Goal: Information Seeking & Learning: Find specific fact

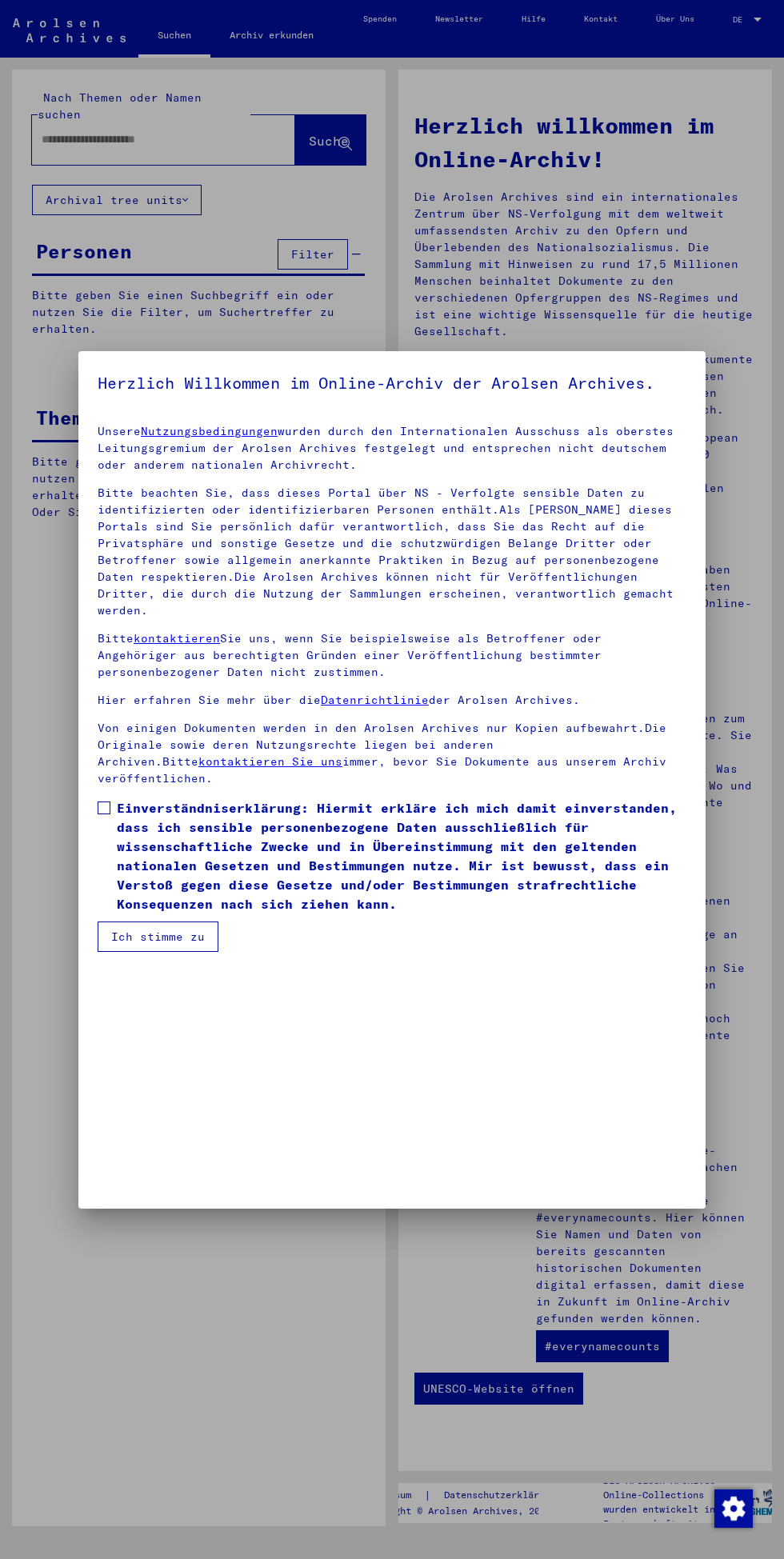
type input "**********"
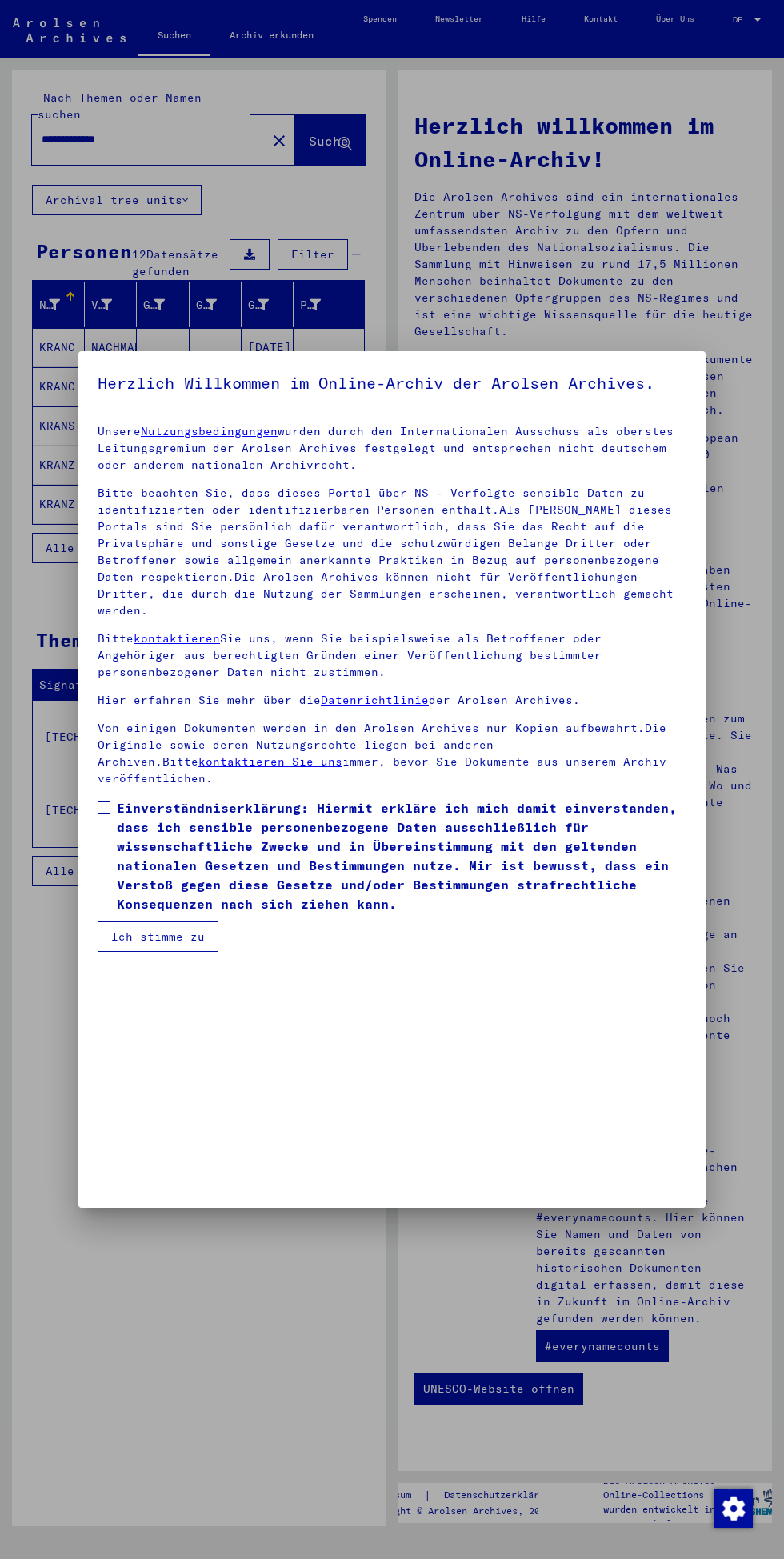
scroll to position [358, 0]
click at [168, 914] on span "Einverständniserklärung: Hiermit erkläre ich mich damit einverstanden, dass ich…" at bounding box center [401, 855] width 570 height 115
click at [170, 952] on button "Ich stimme zu" at bounding box center [158, 936] width 121 height 31
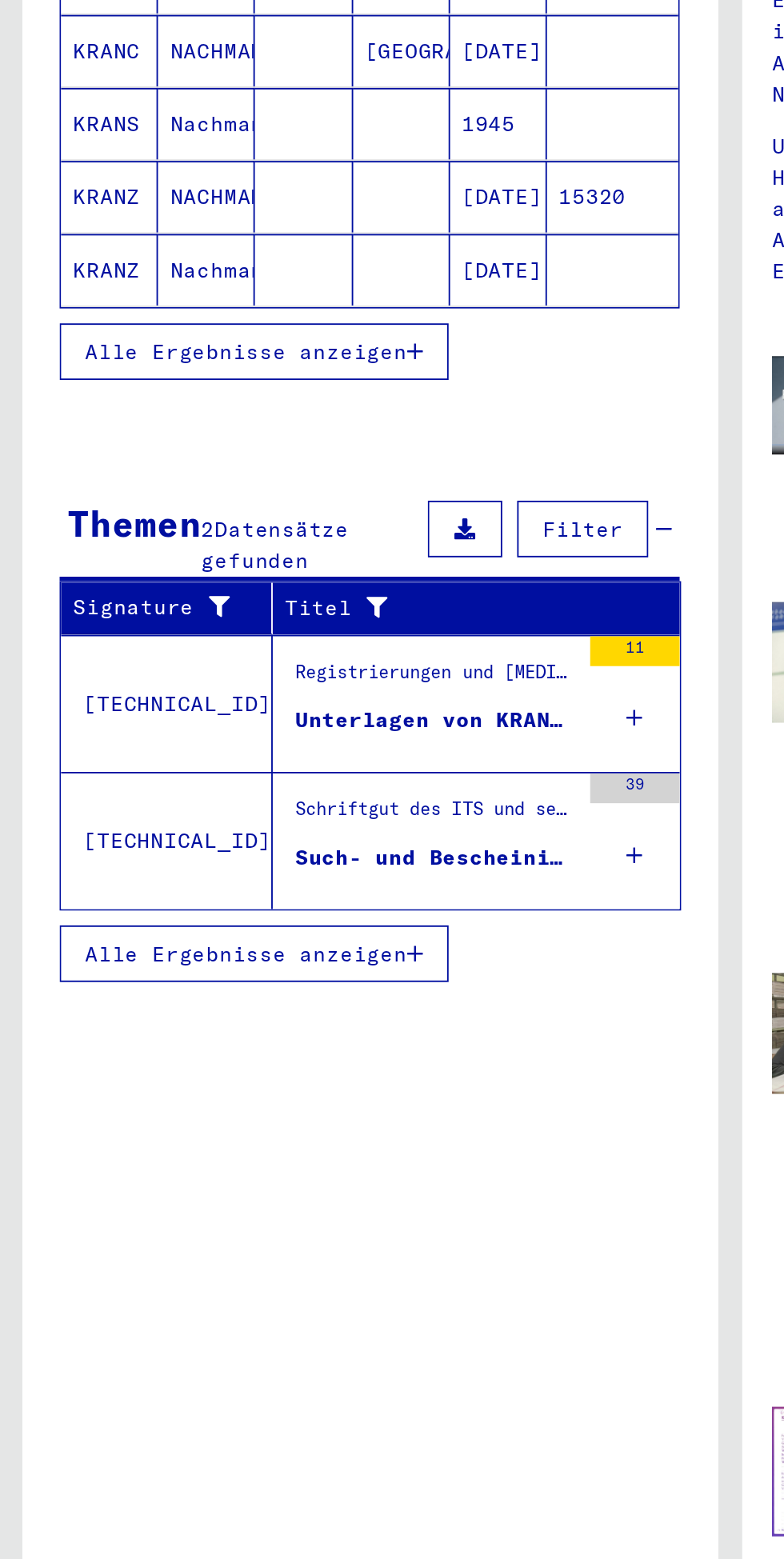
scroll to position [0, 0]
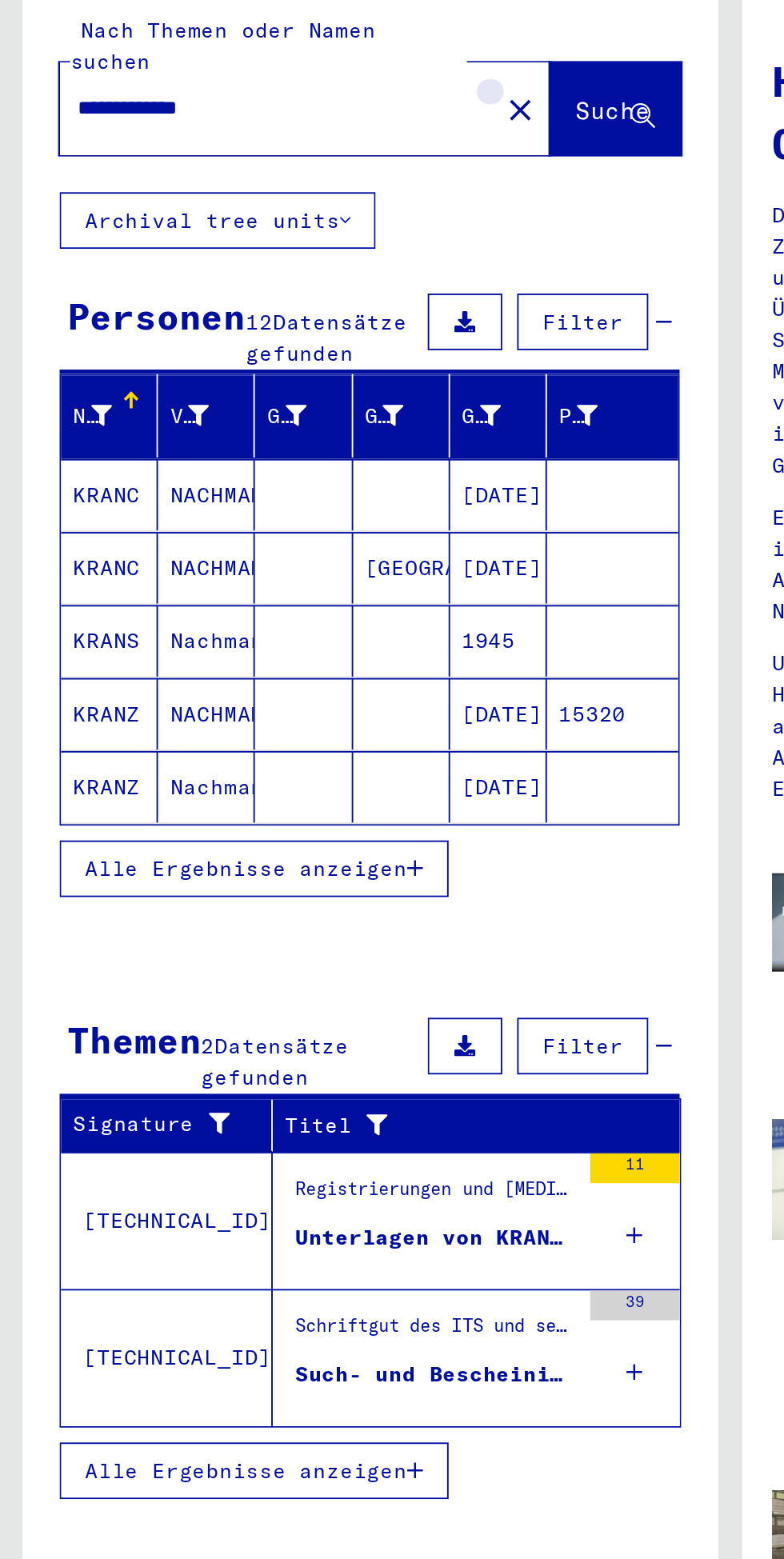
click at [270, 132] on mat-icon "close" at bounding box center [279, 141] width 19 height 19
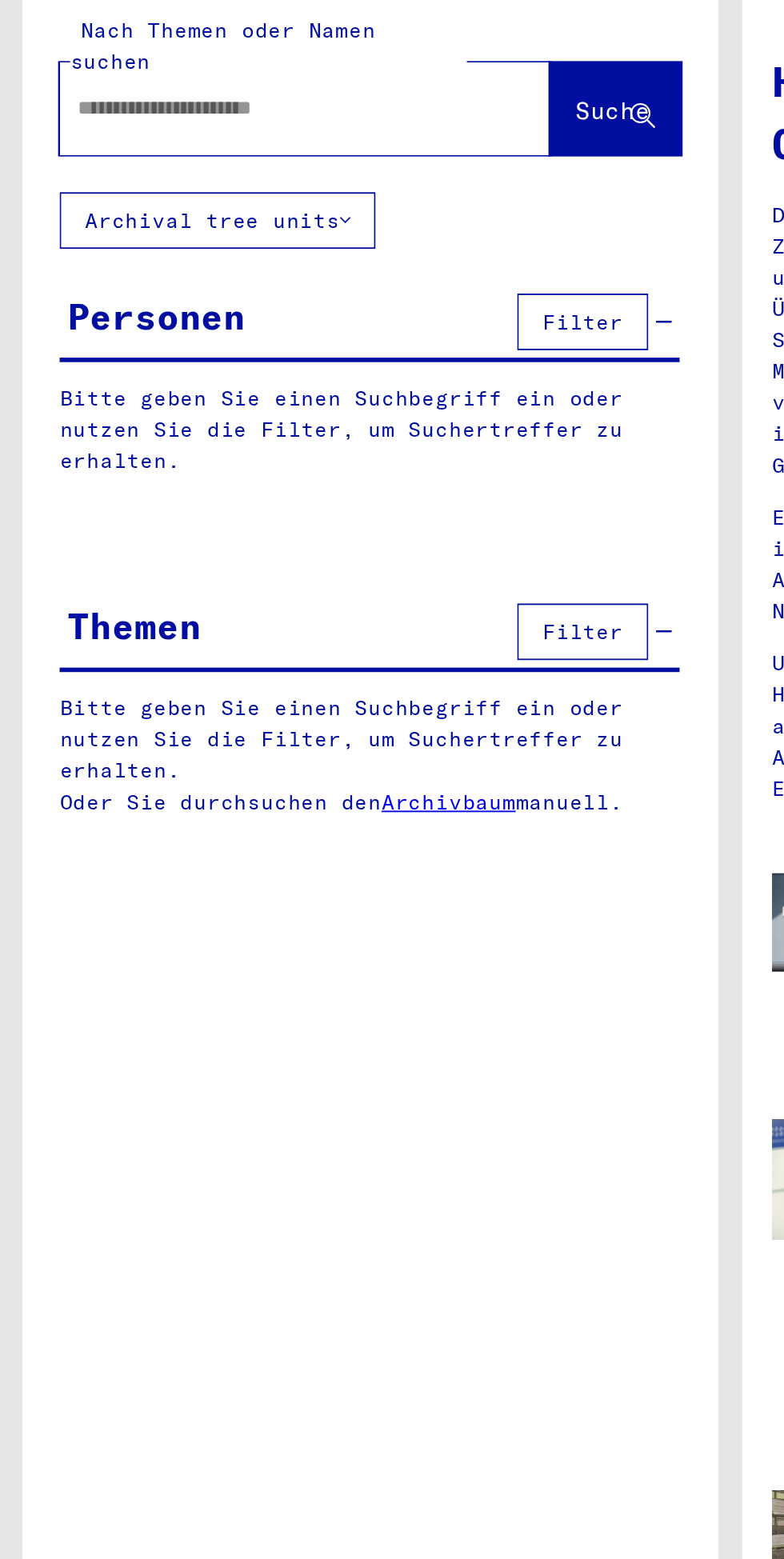
click at [142, 132] on input "text" at bounding box center [144, 140] width 206 height 17
click at [327, 135] on button "Suche" at bounding box center [330, 140] width 70 height 50
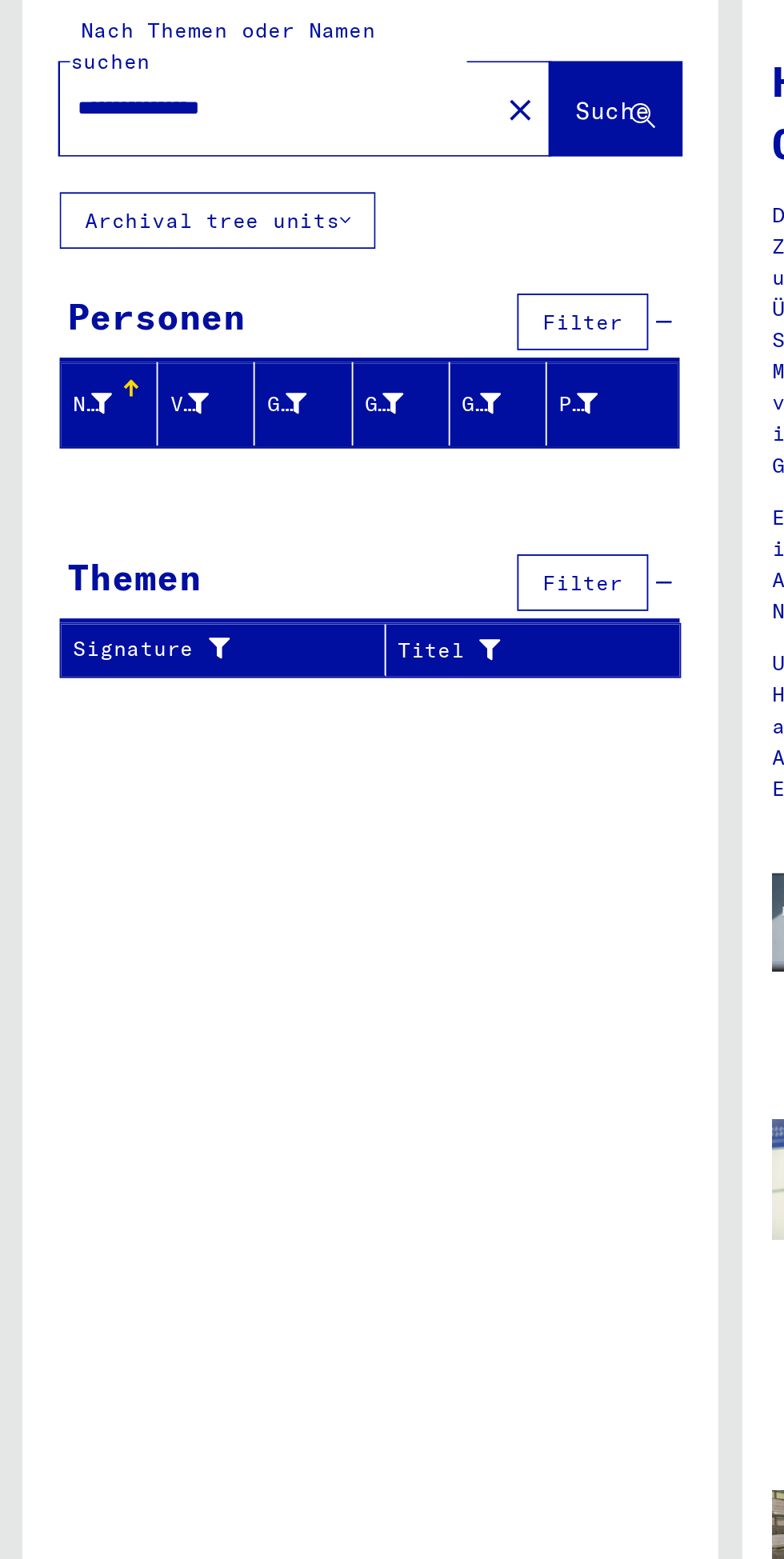
click at [185, 132] on input "**********" at bounding box center [144, 140] width 206 height 17
type input "**********"
click at [343, 133] on span "Suche" at bounding box center [328, 141] width 40 height 16
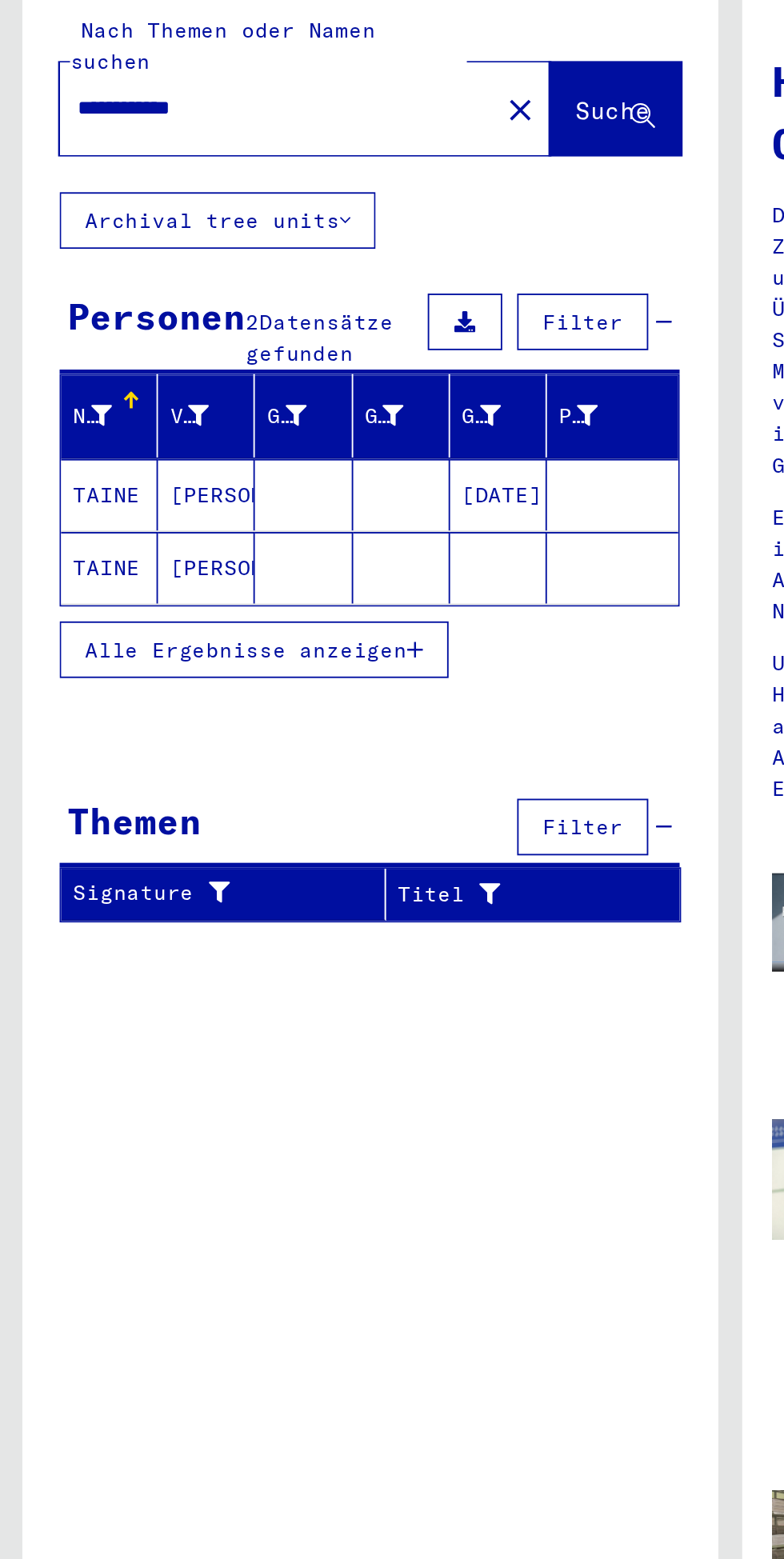
click at [108, 335] on mat-cell "[PERSON_NAME]" at bounding box center [111, 347] width 52 height 38
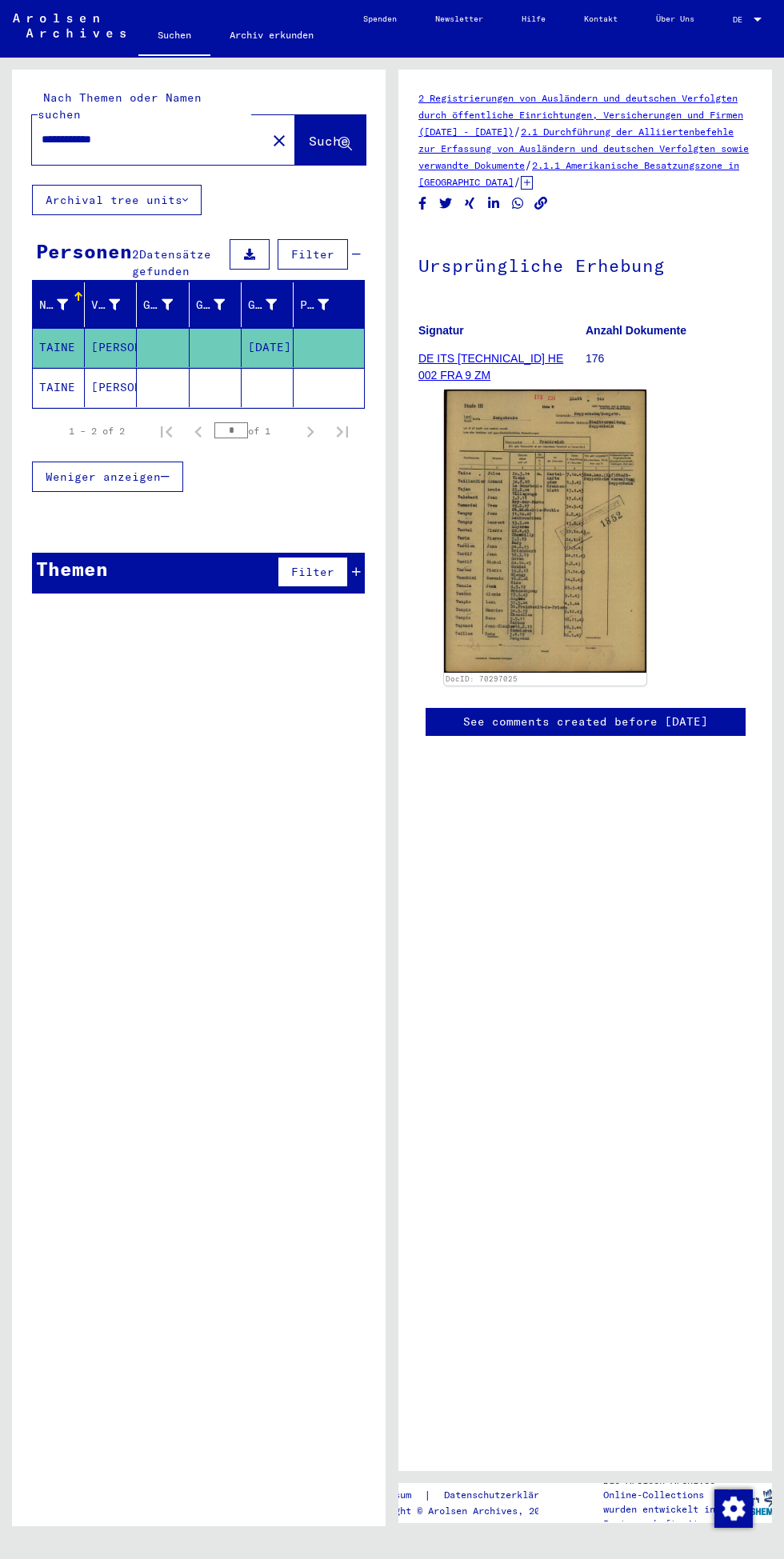
click at [163, 132] on input "**********" at bounding box center [149, 140] width 215 height 17
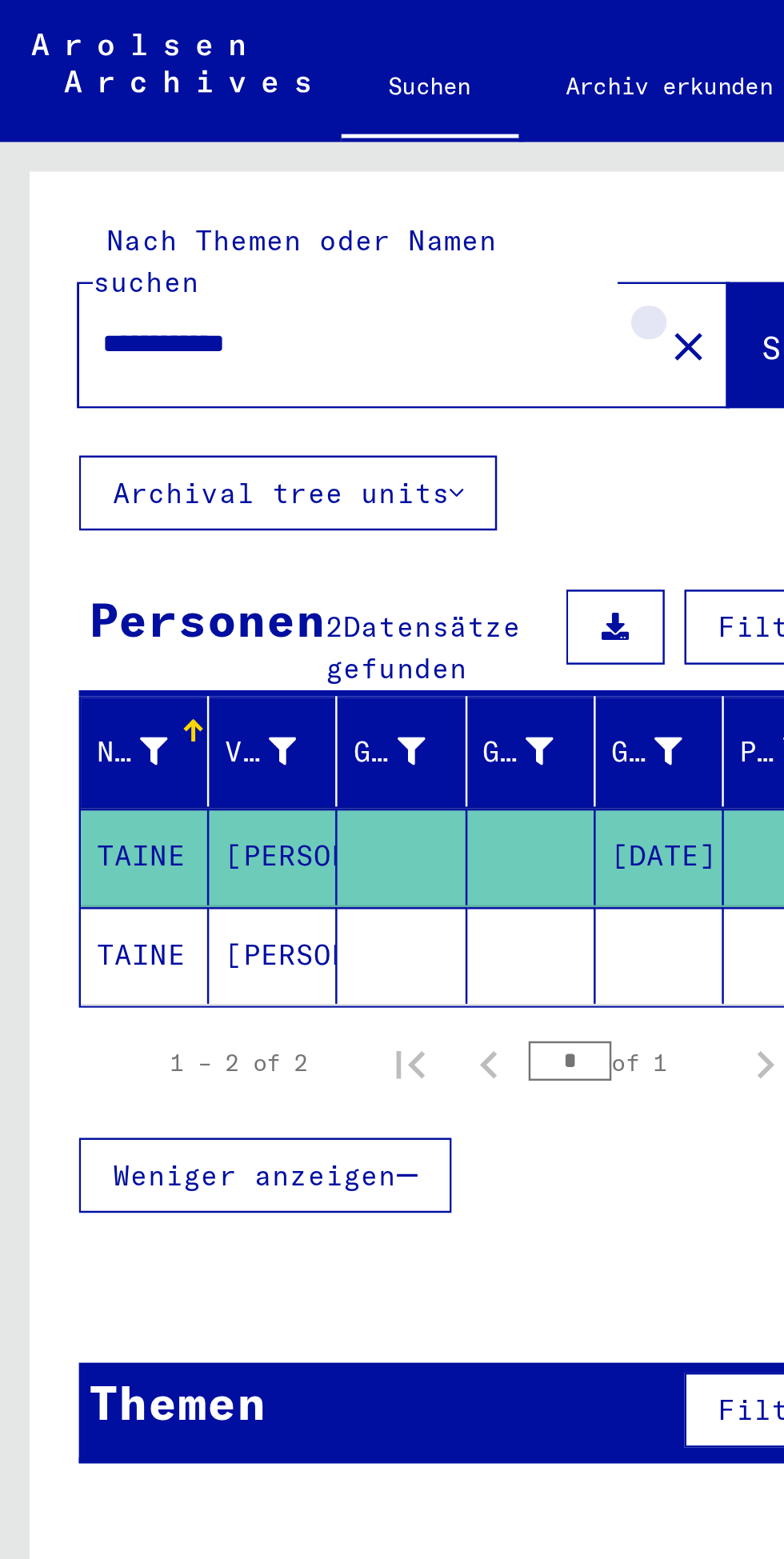
click at [270, 132] on mat-icon "close" at bounding box center [279, 141] width 19 height 19
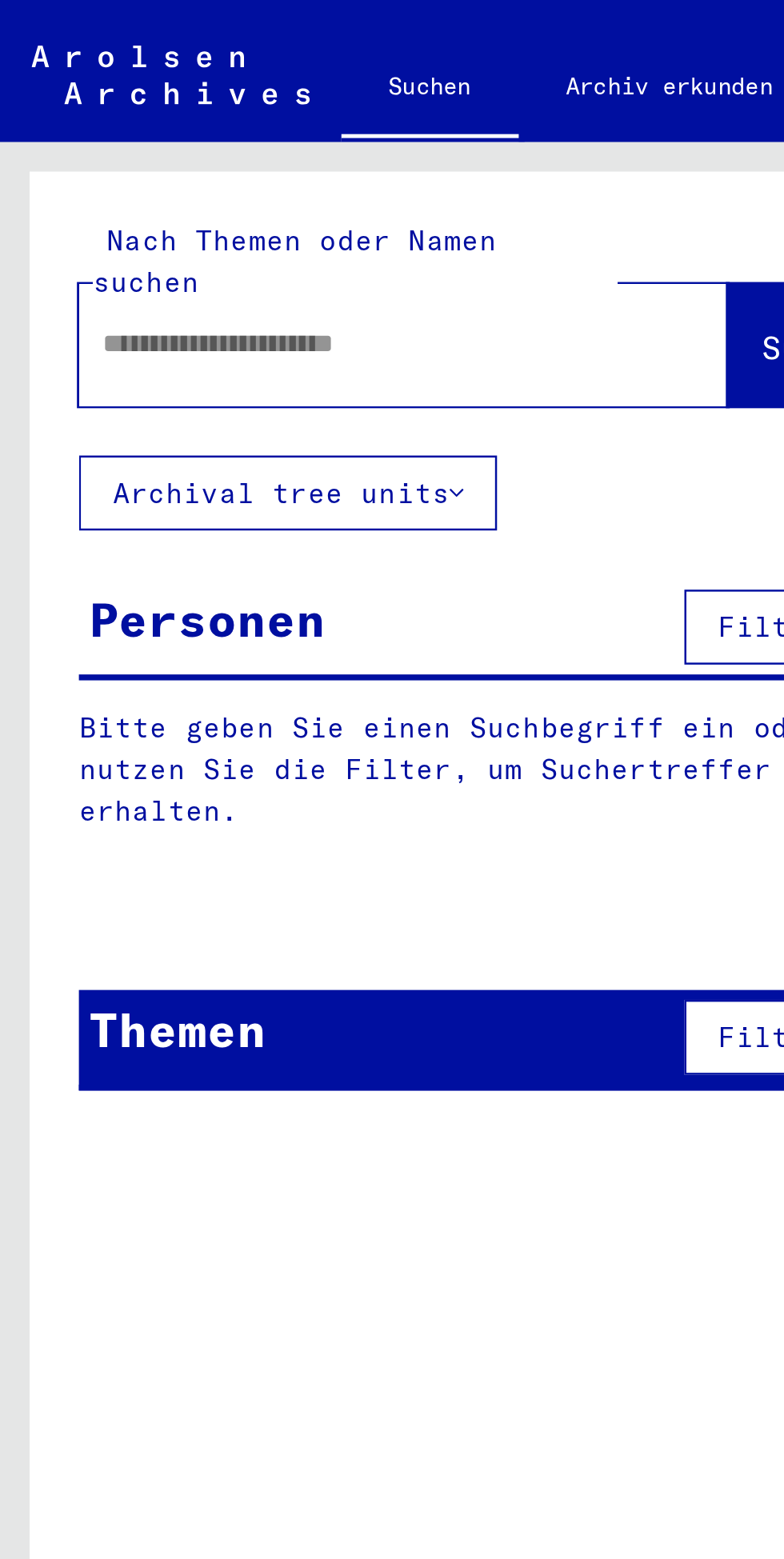
click at [97, 132] on input "text" at bounding box center [144, 140] width 206 height 17
type input "******"
click at [308, 133] on span "Suche" at bounding box center [328, 141] width 40 height 16
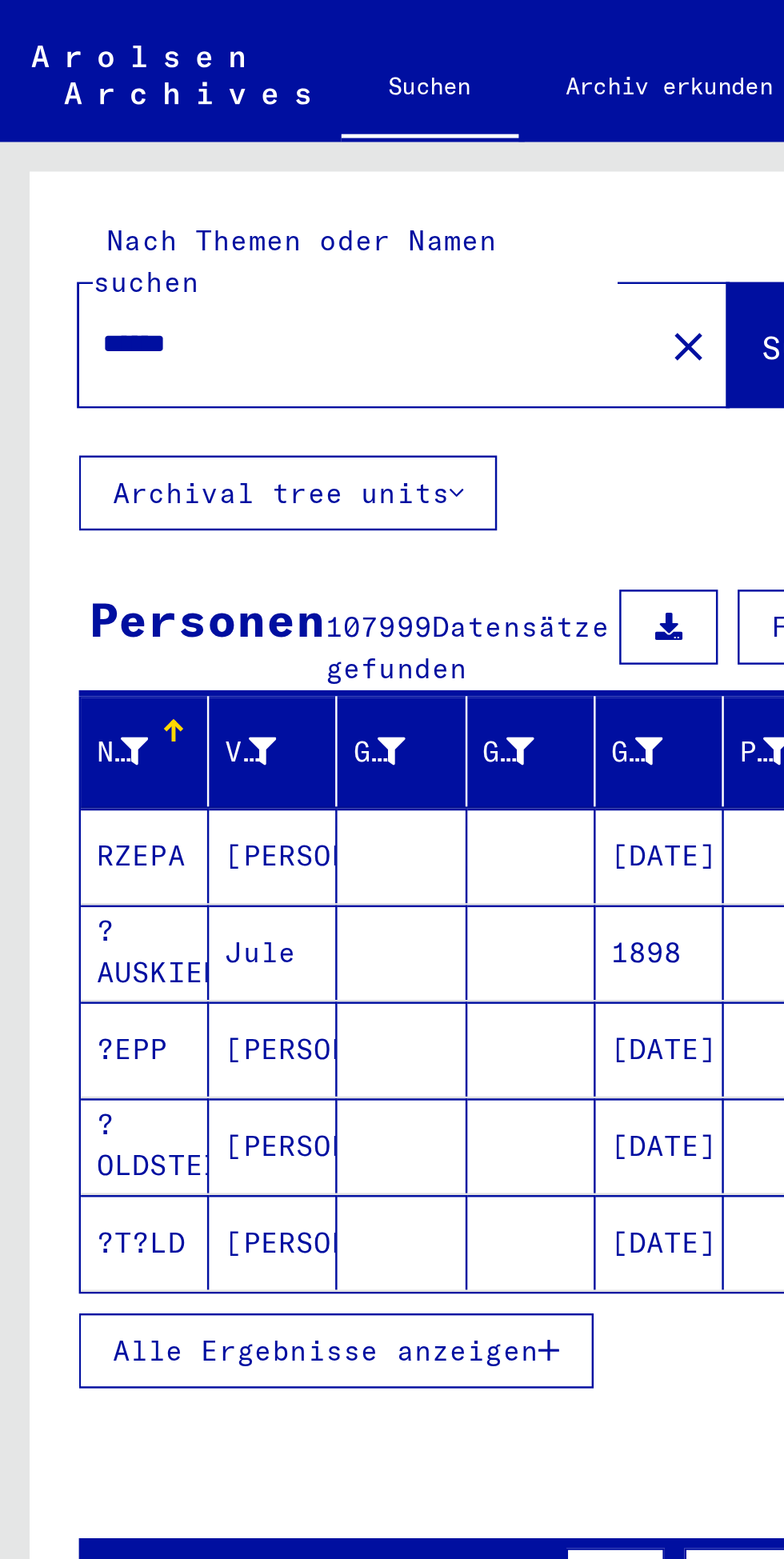
scroll to position [88, 2]
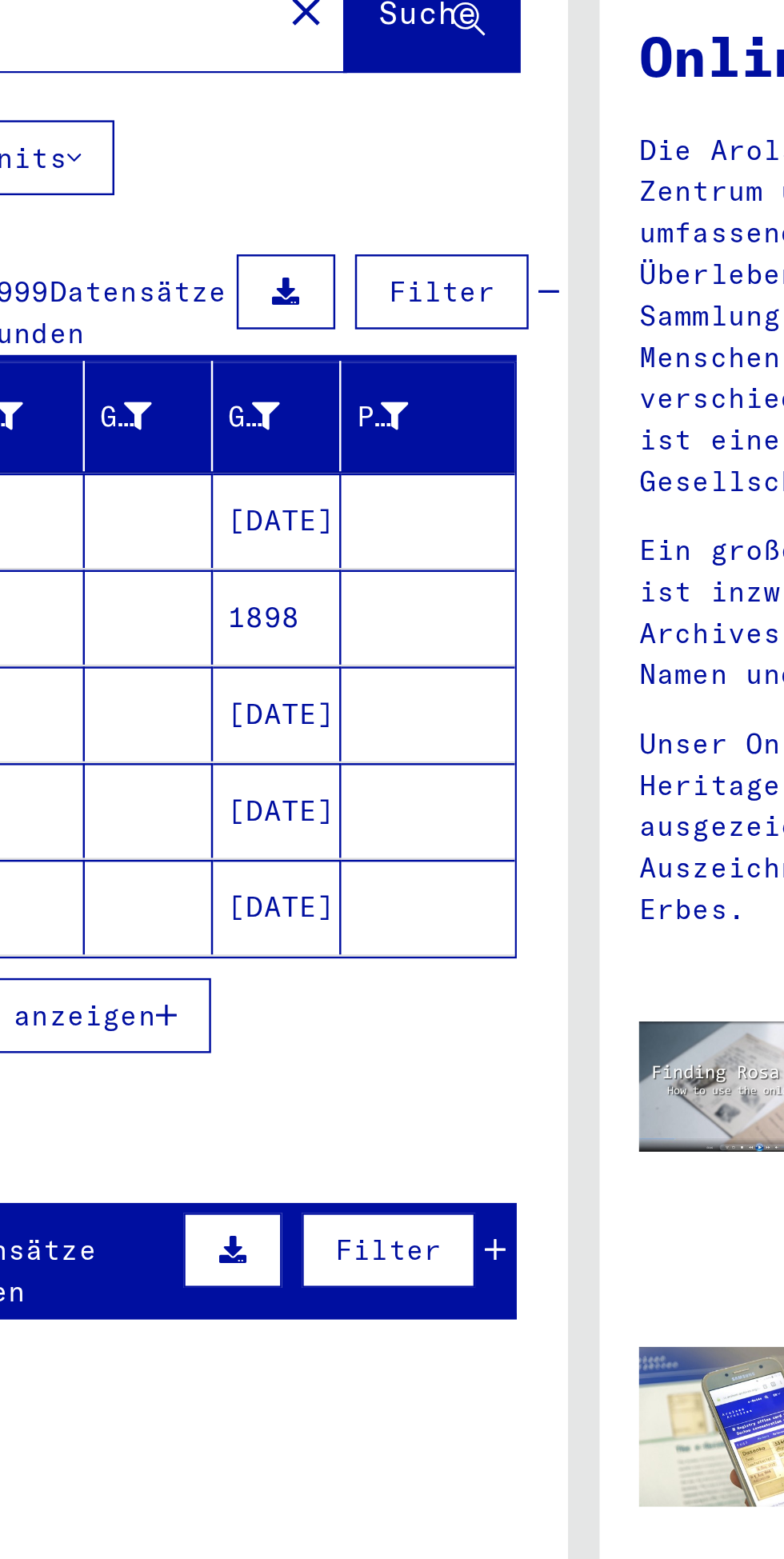
click at [345, 628] on button "Filter" at bounding box center [313, 643] width 70 height 31
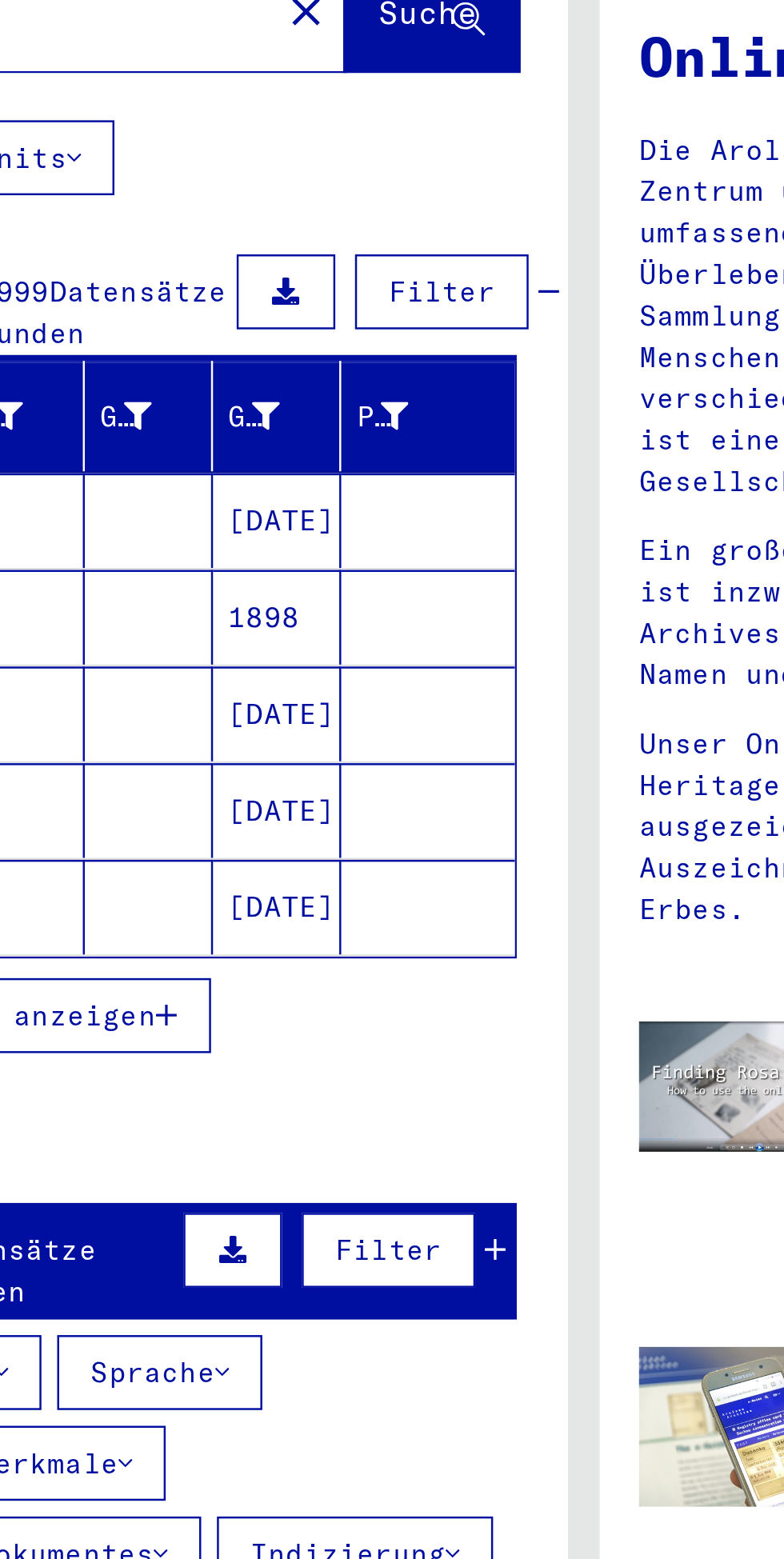
scroll to position [88, 0]
click at [356, 638] on icon at bounding box center [356, 643] width 9 height 12
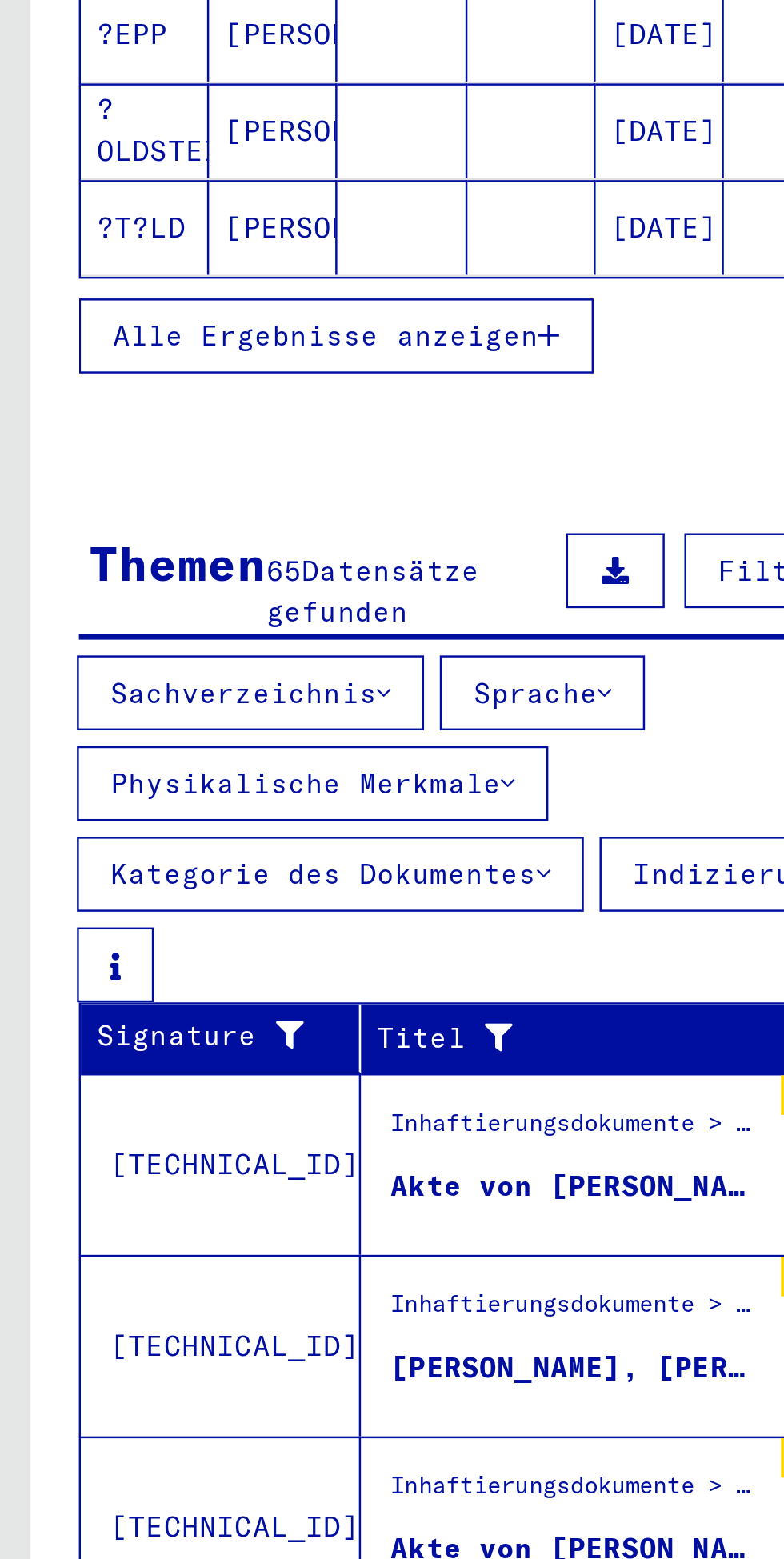
scroll to position [88, 2]
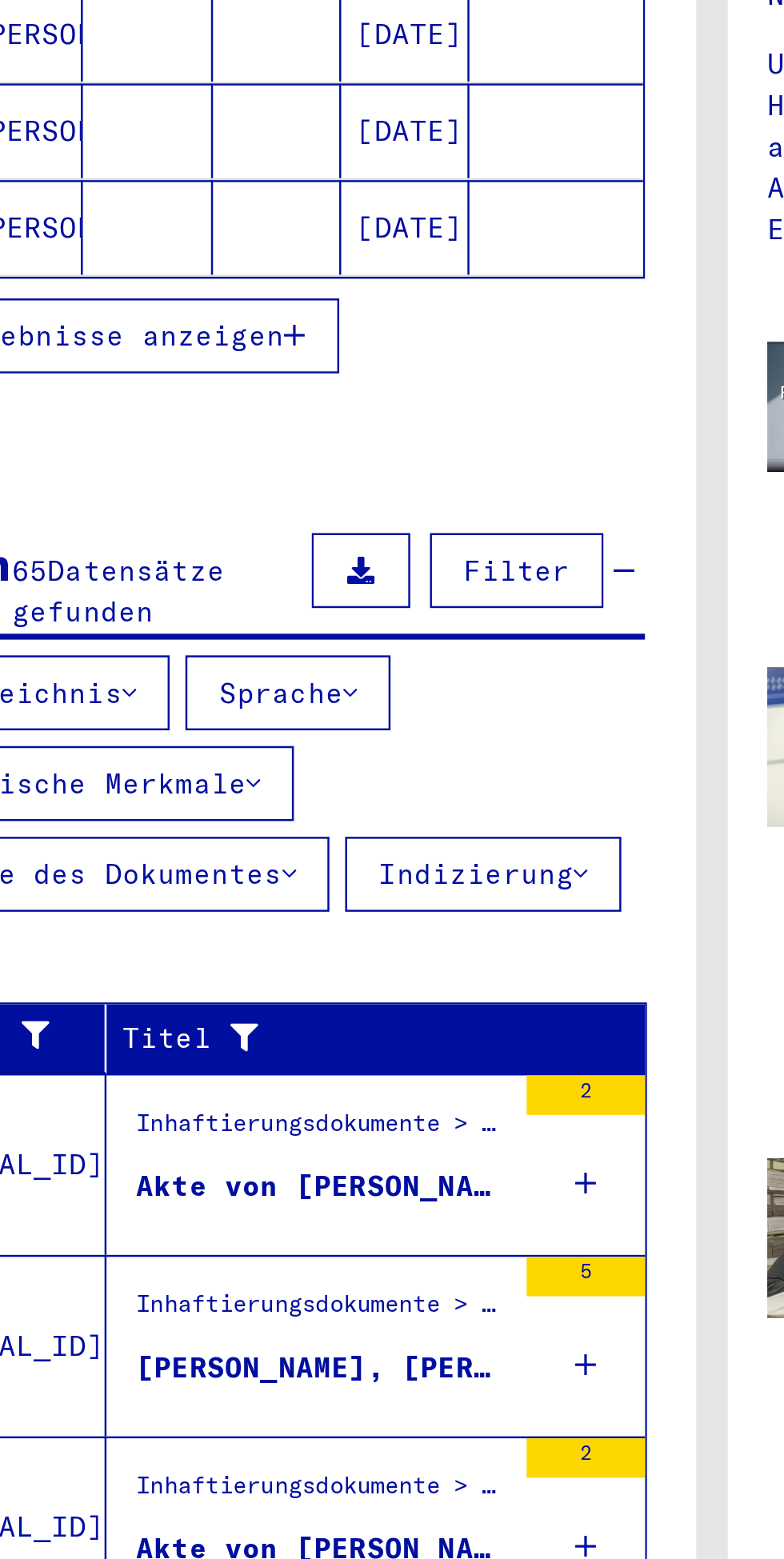
click at [207, 885] on div "Akte von [PERSON_NAME], geboren am [DEMOGRAPHIC_DATA]" at bounding box center [234, 893] width 151 height 17
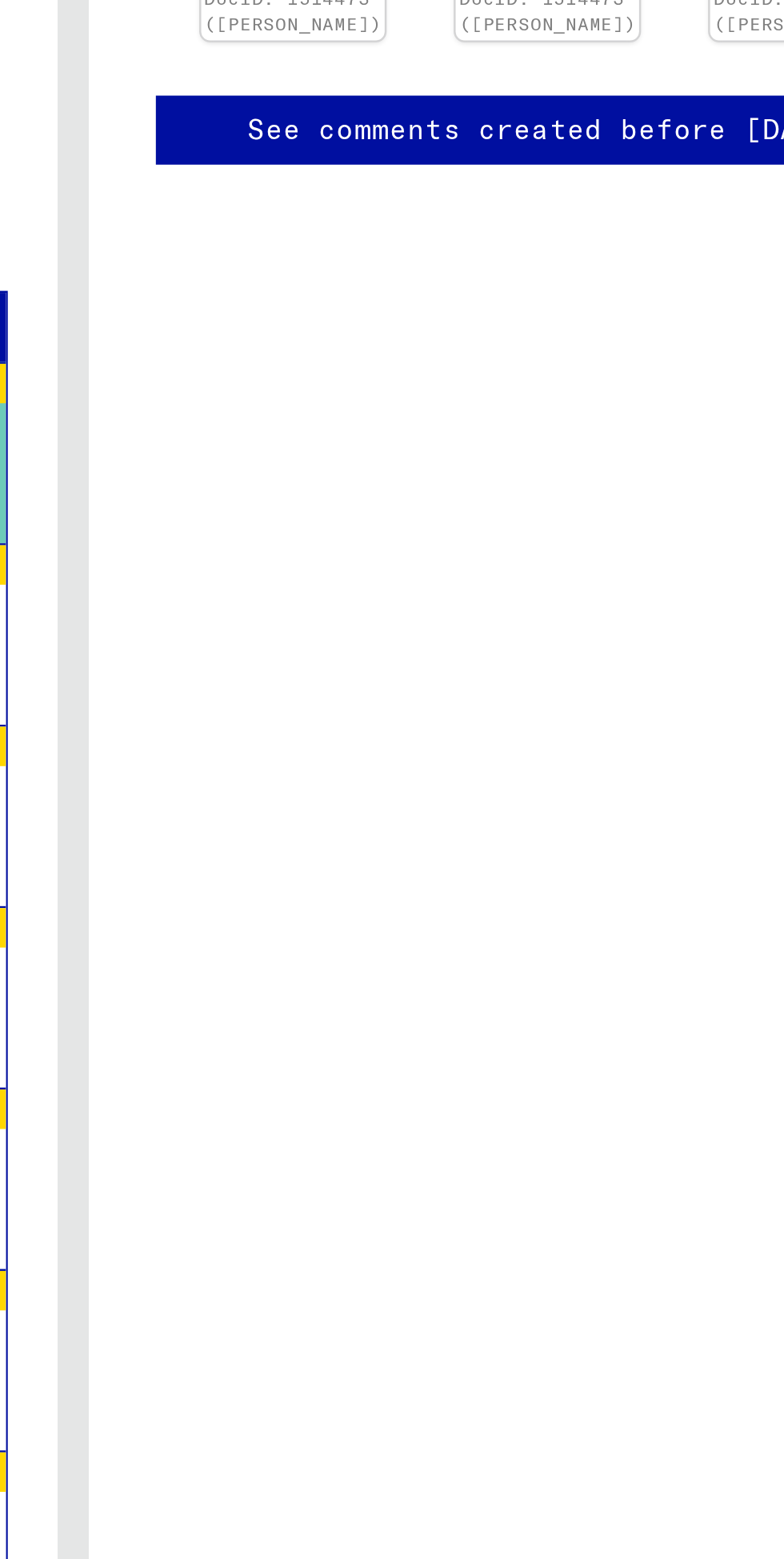
scroll to position [0, 2]
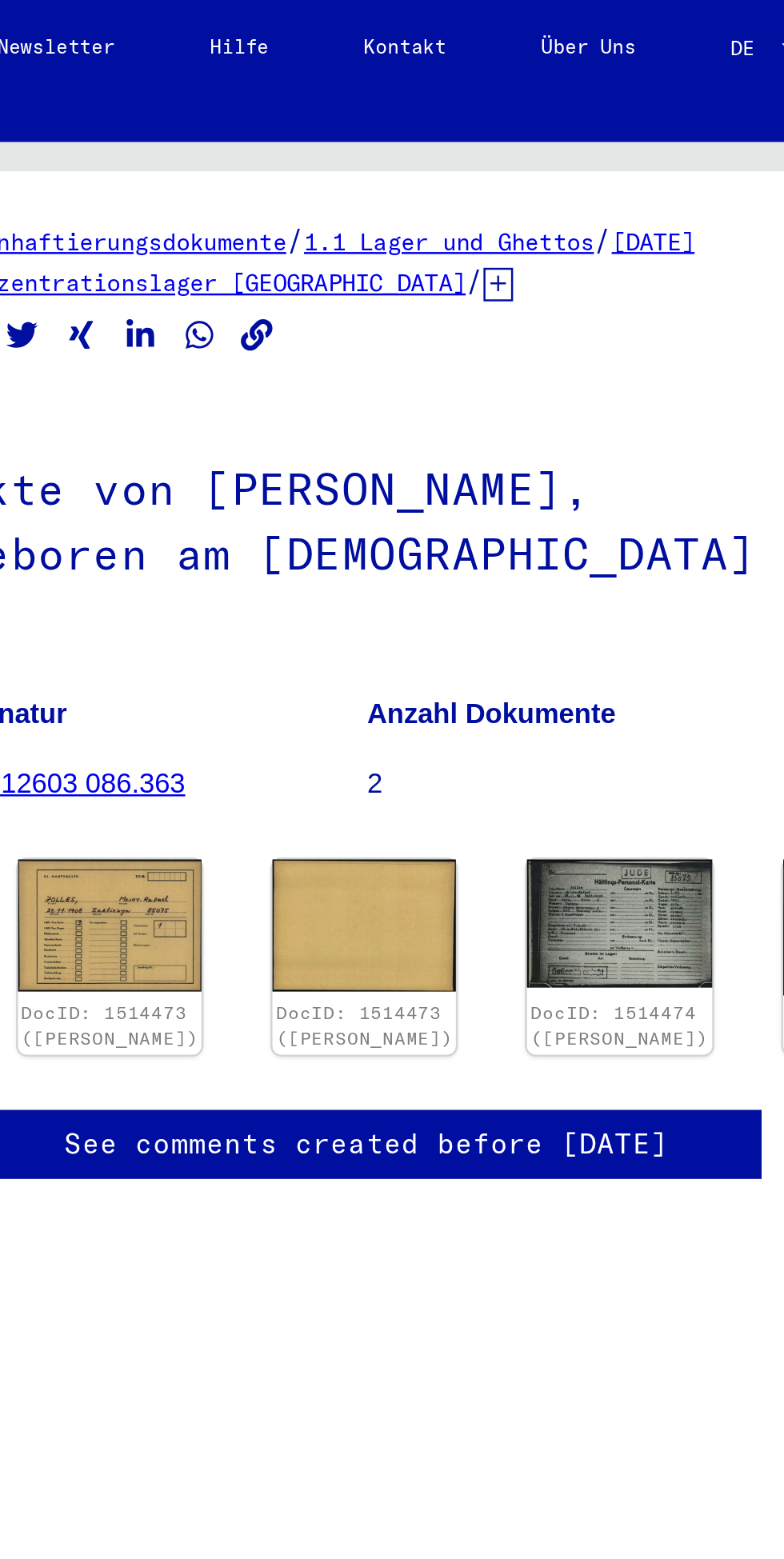
click at [469, 406] on link "DocID: 1514473 ([PERSON_NAME])" at bounding box center [481, 416] width 72 height 20
click at [650, 363] on img at bounding box center [687, 375] width 74 height 51
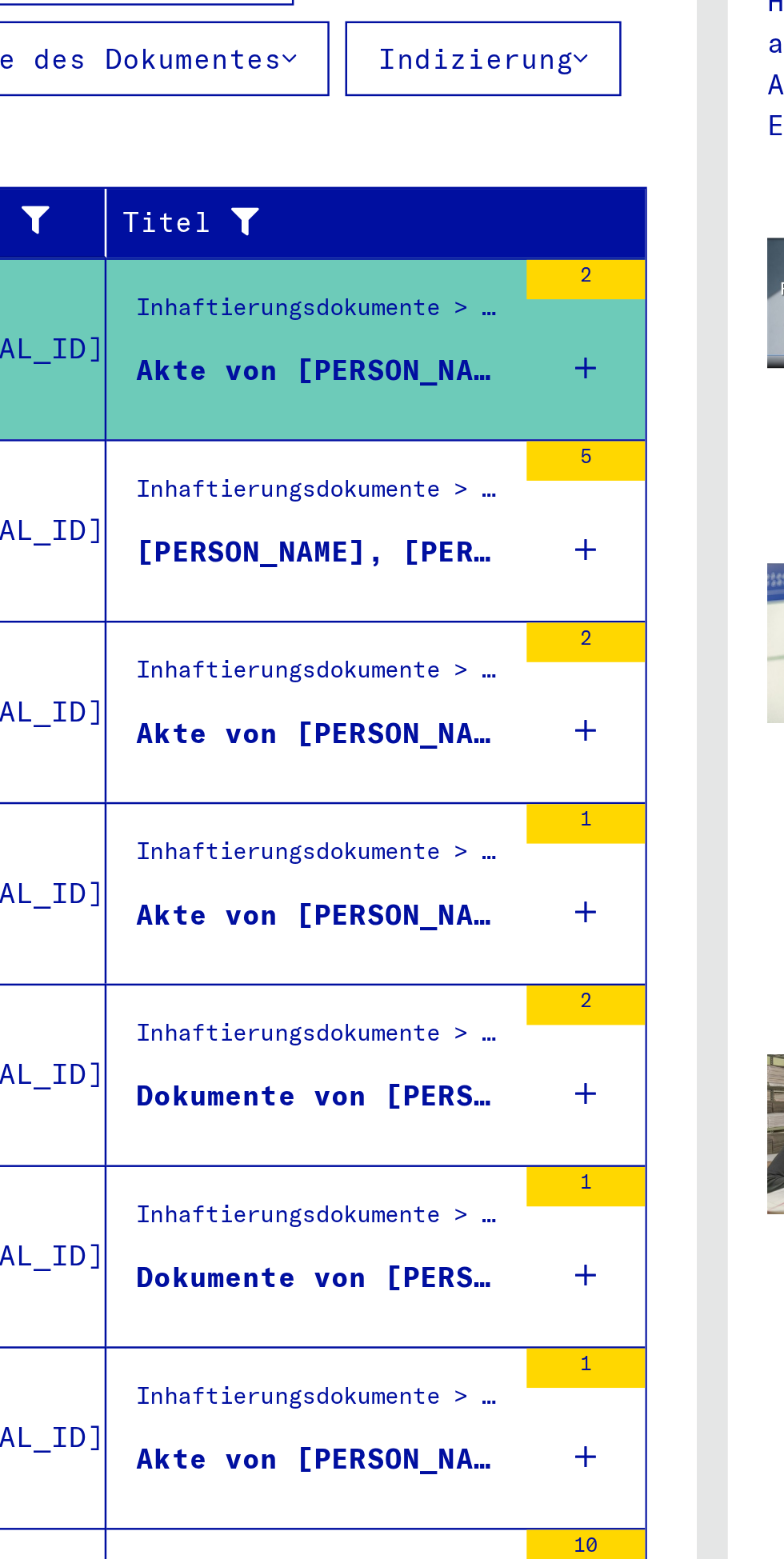
click at [207, 675] on div "[PERSON_NAME], [PERSON_NAME], geboren am [DEMOGRAPHIC_DATA]" at bounding box center [234, 678] width 151 height 17
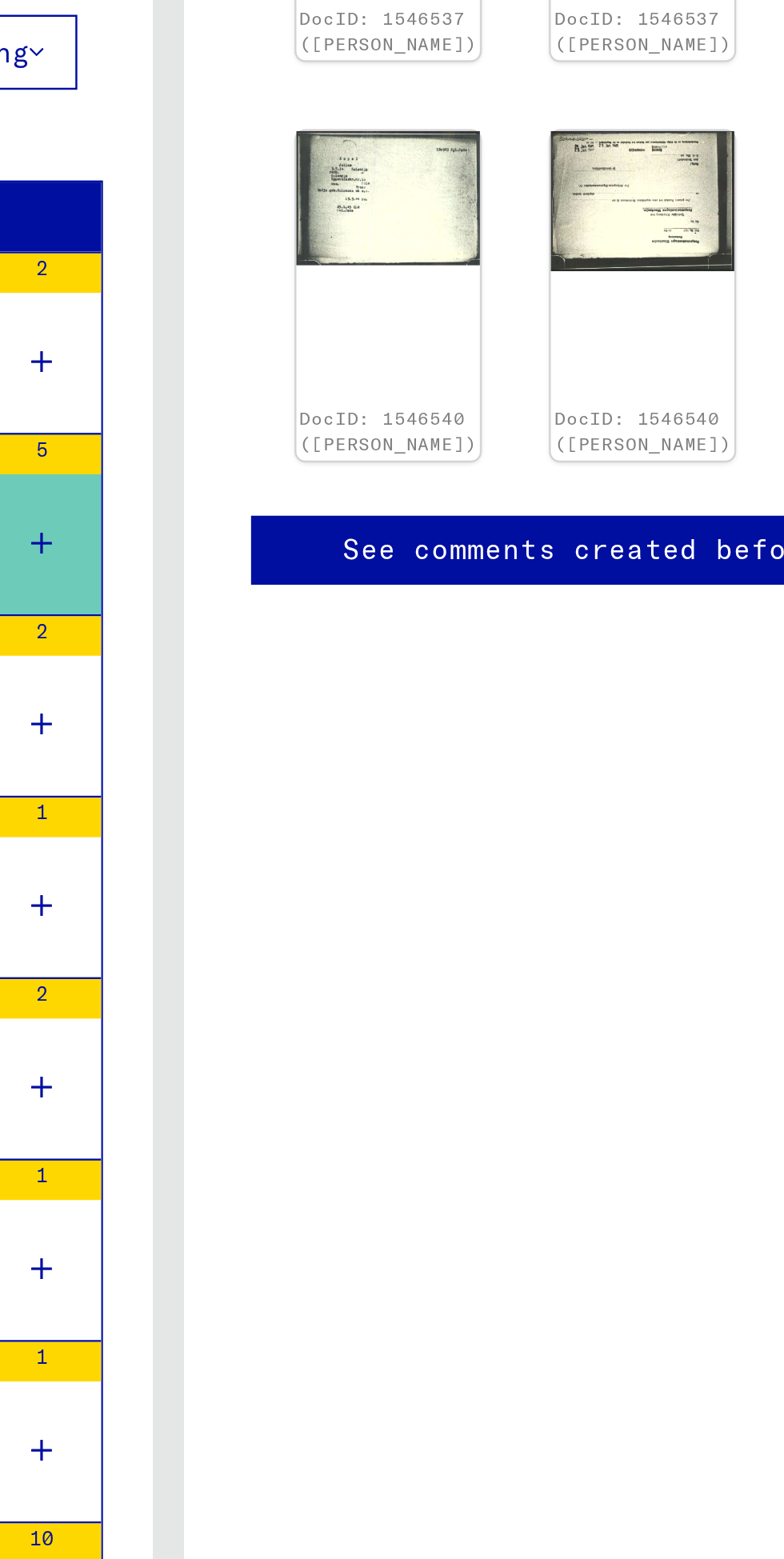
scroll to position [0, 18]
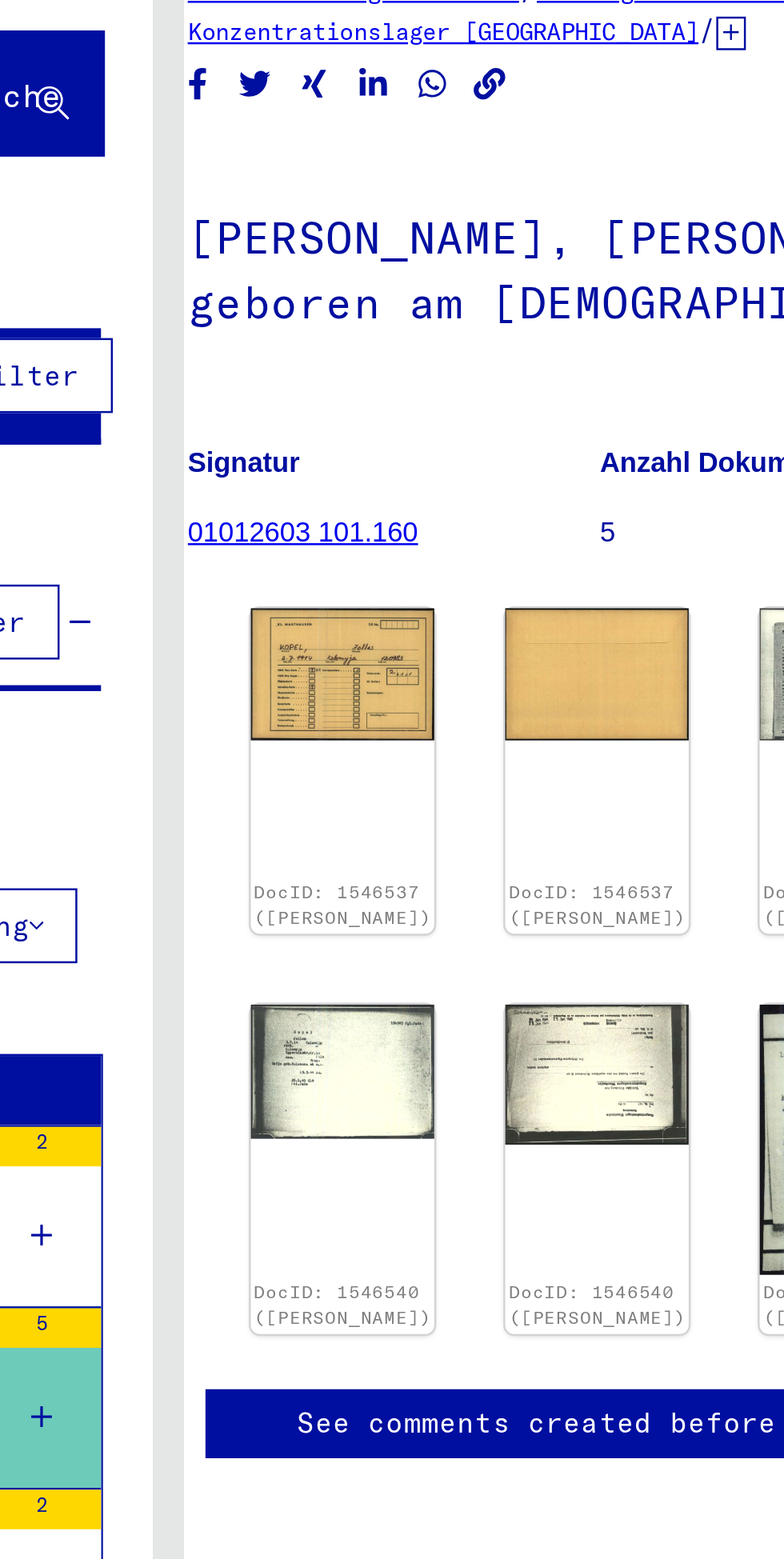
click at [437, 372] on img at bounding box center [463, 375] width 74 height 54
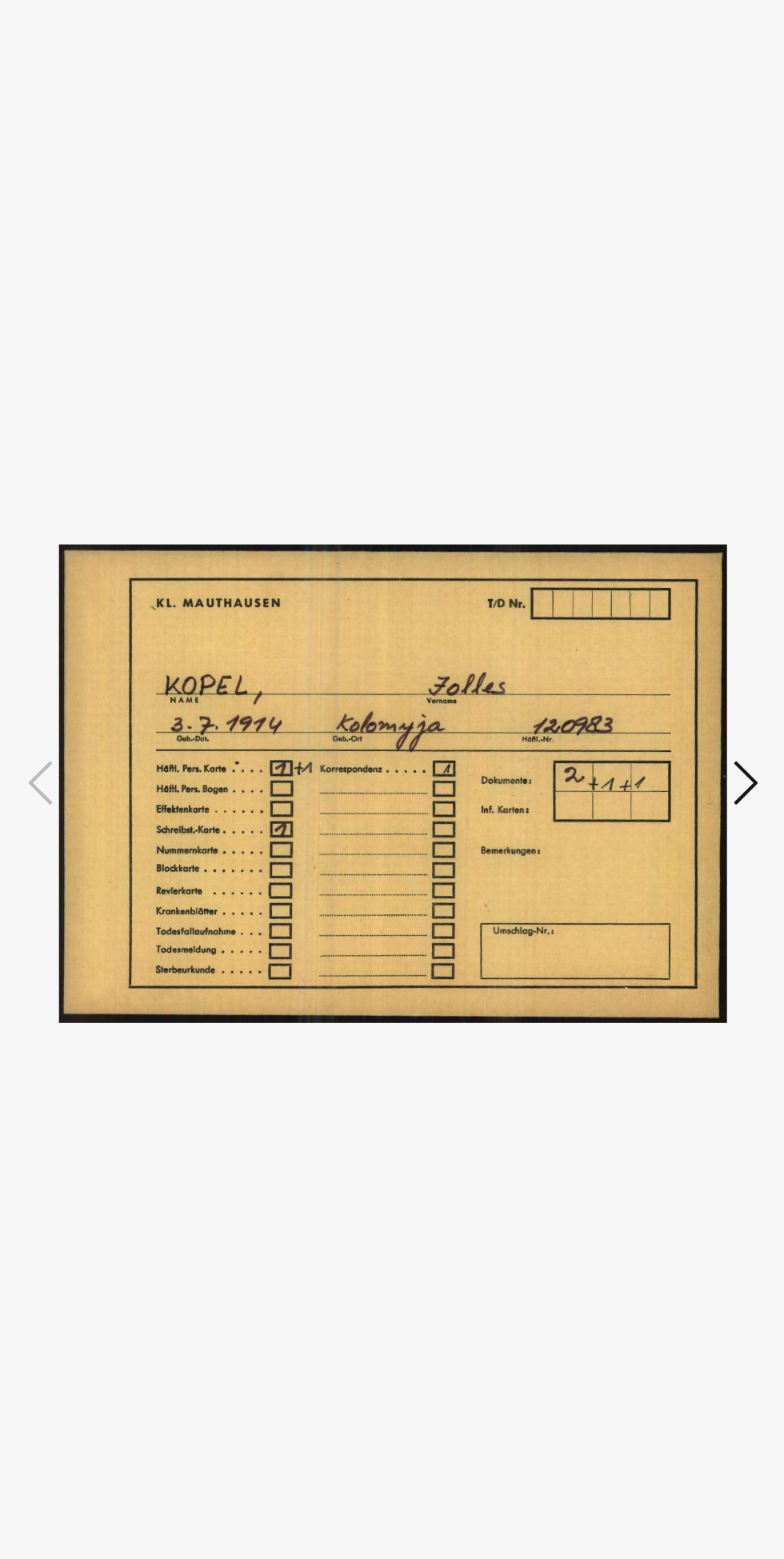
click at [660, 758] on icon at bounding box center [665, 739] width 19 height 38
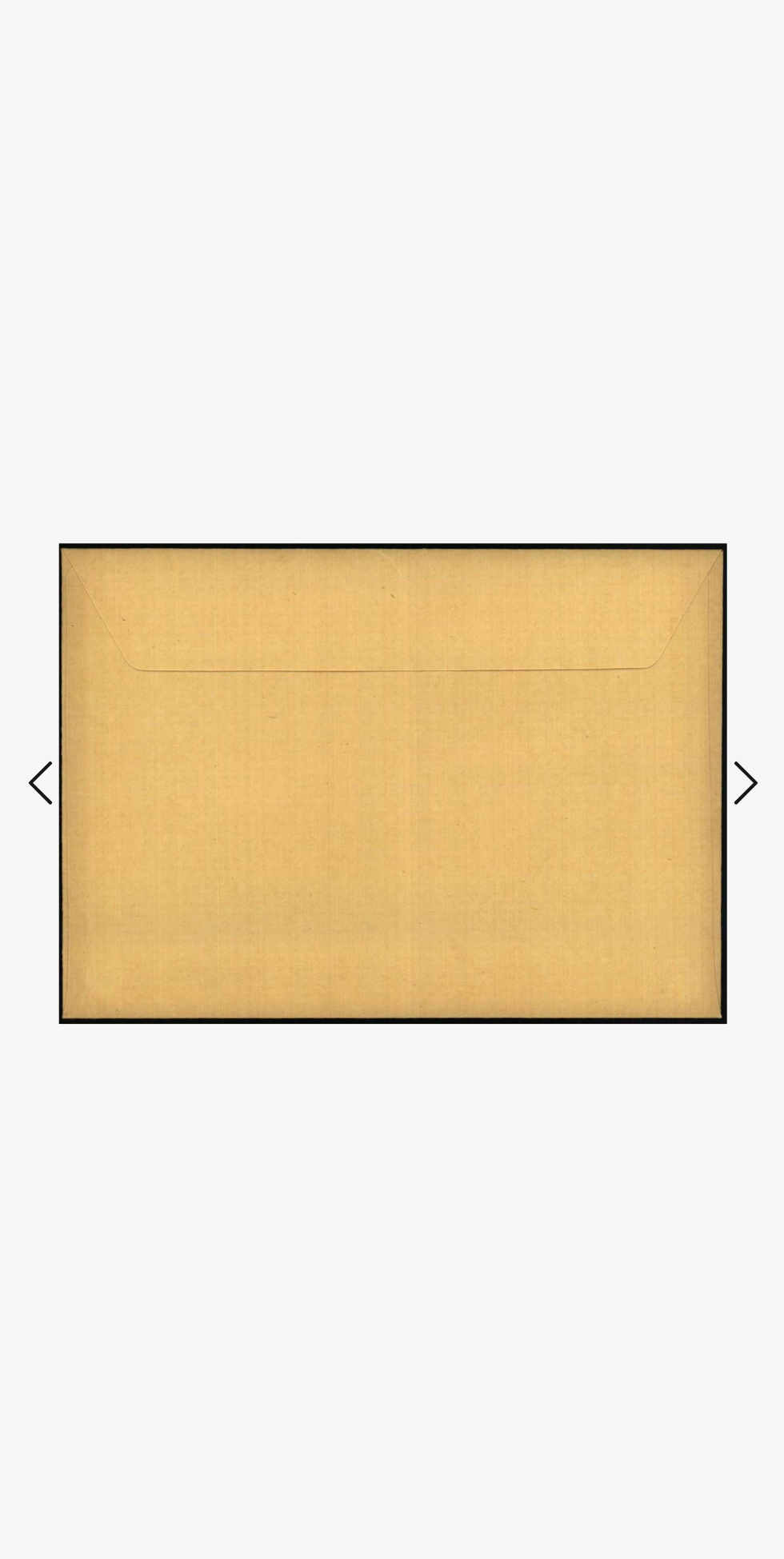
click at [668, 758] on icon at bounding box center [665, 739] width 19 height 38
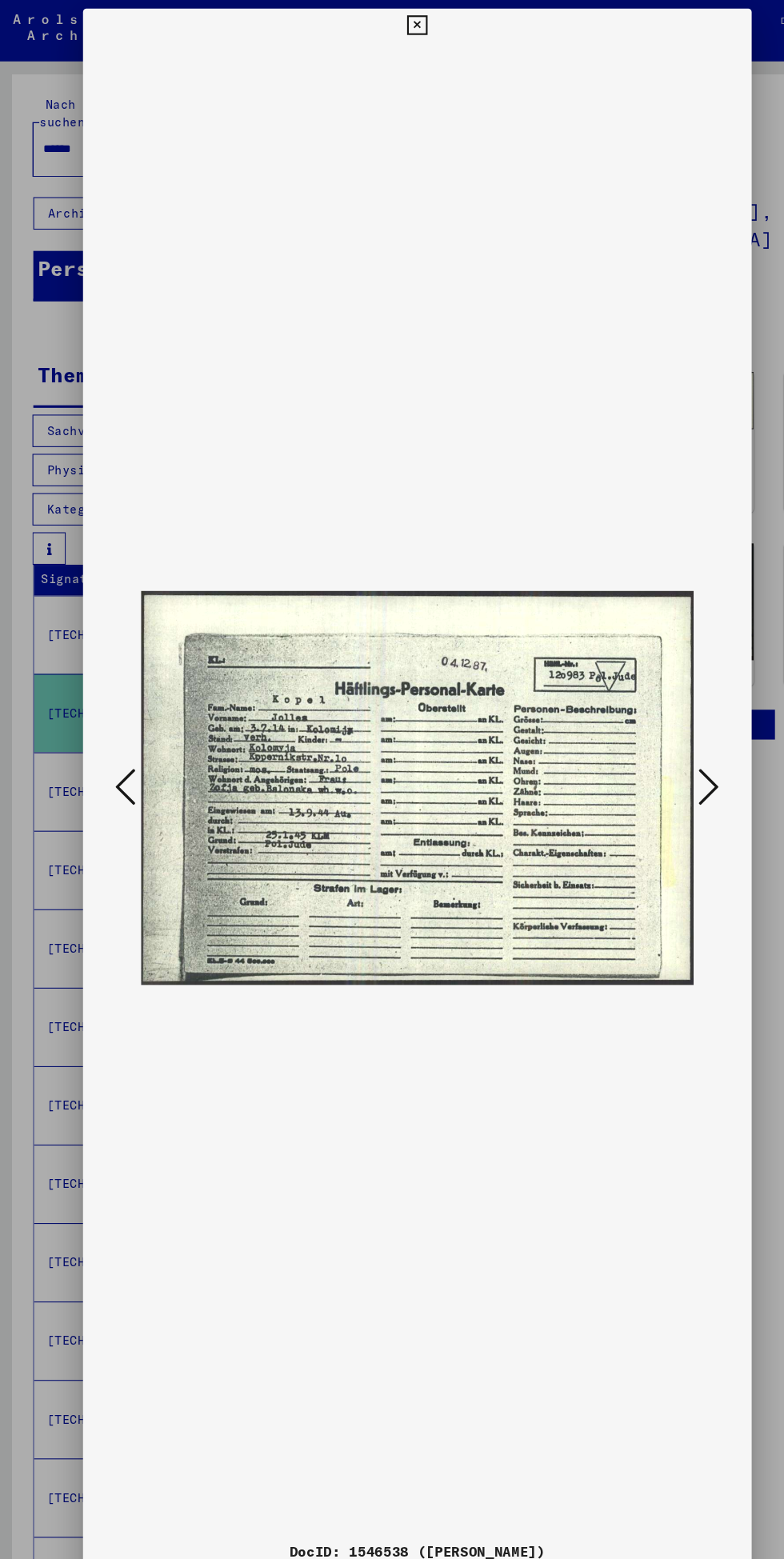
click at [667, 763] on button at bounding box center [665, 739] width 29 height 45
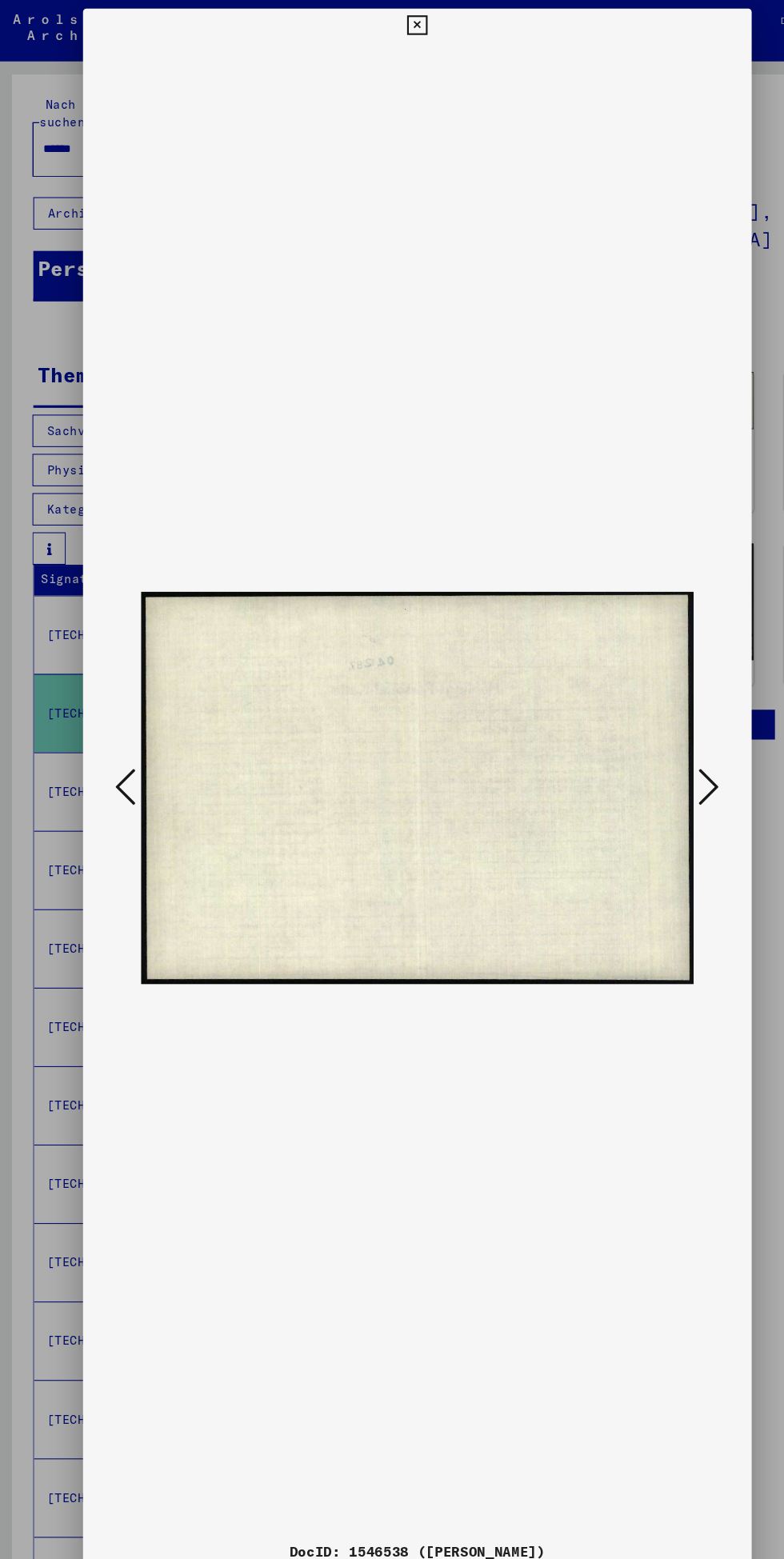
click at [662, 758] on icon at bounding box center [665, 739] width 19 height 38
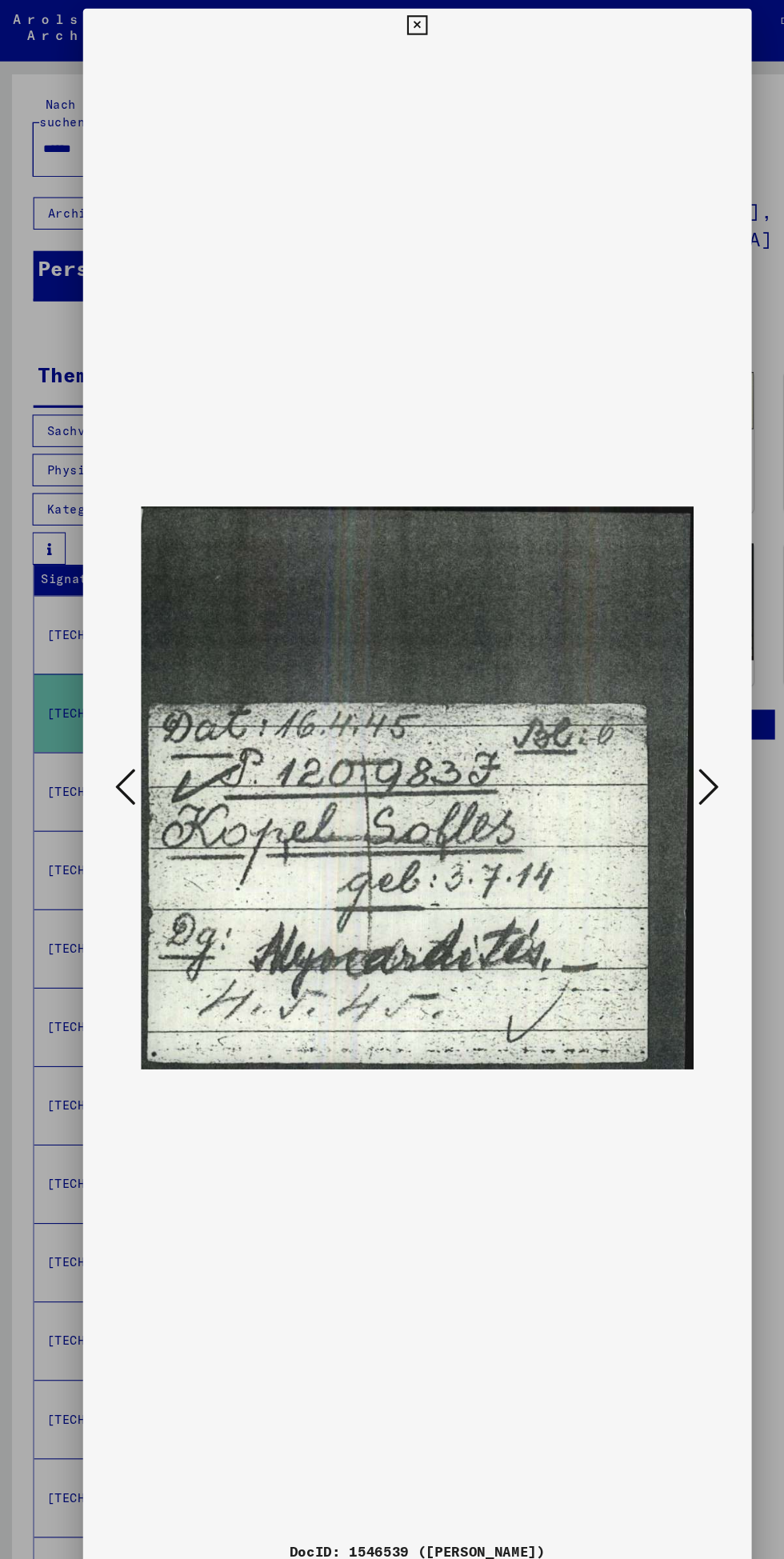
click at [661, 758] on icon at bounding box center [665, 739] width 19 height 38
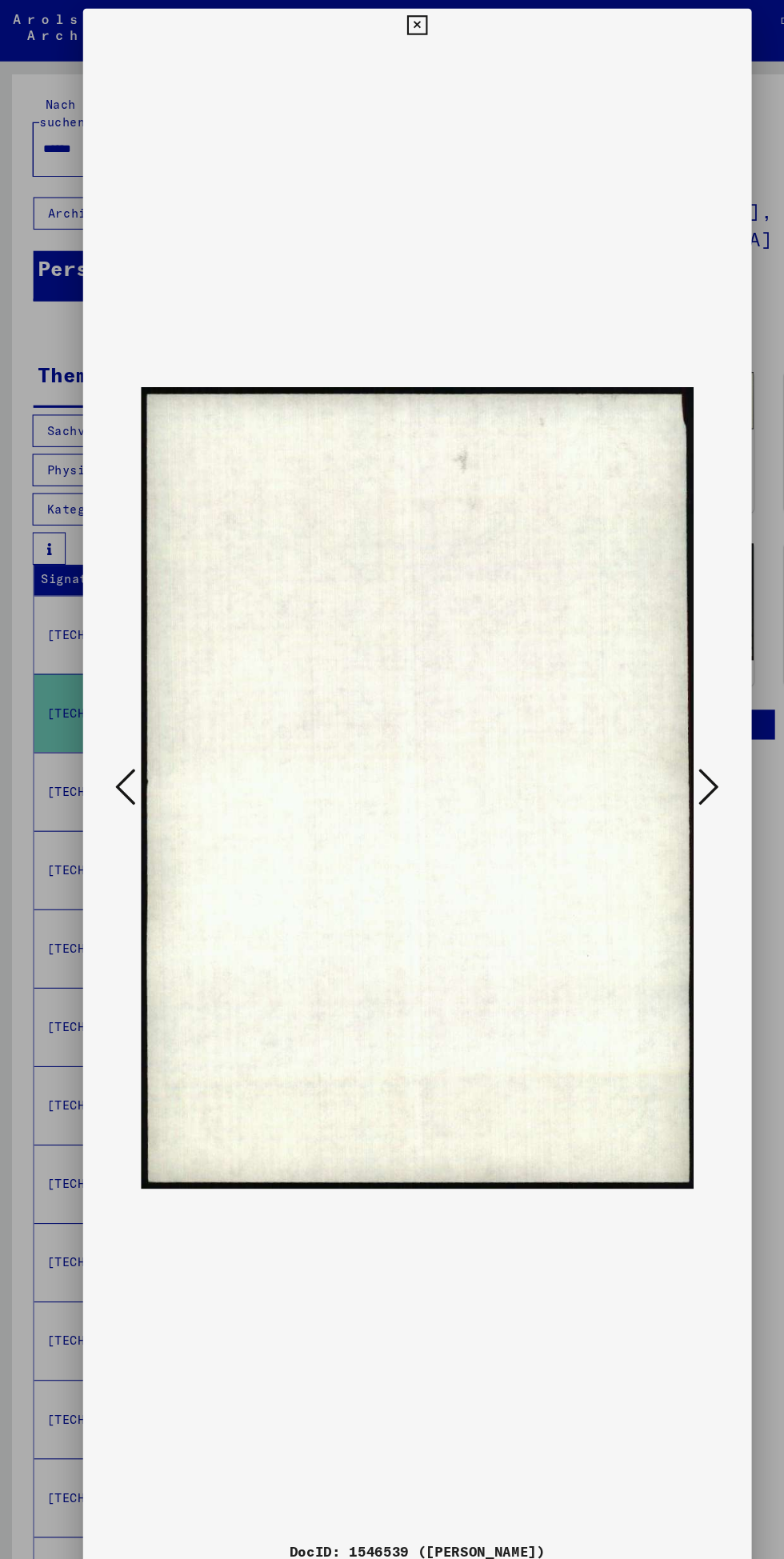
click at [670, 758] on icon at bounding box center [665, 739] width 19 height 38
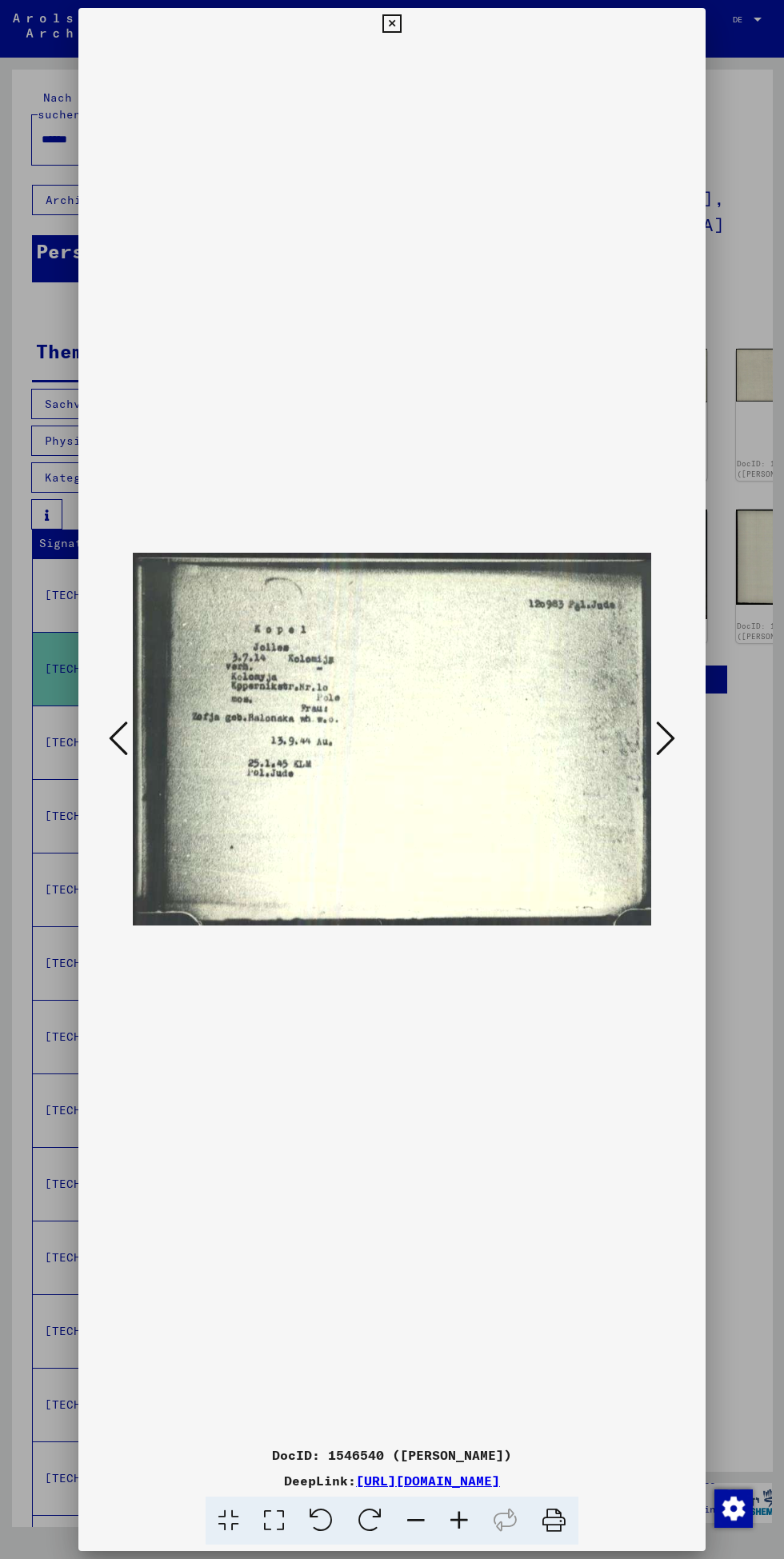
click at [667, 758] on icon at bounding box center [665, 739] width 19 height 38
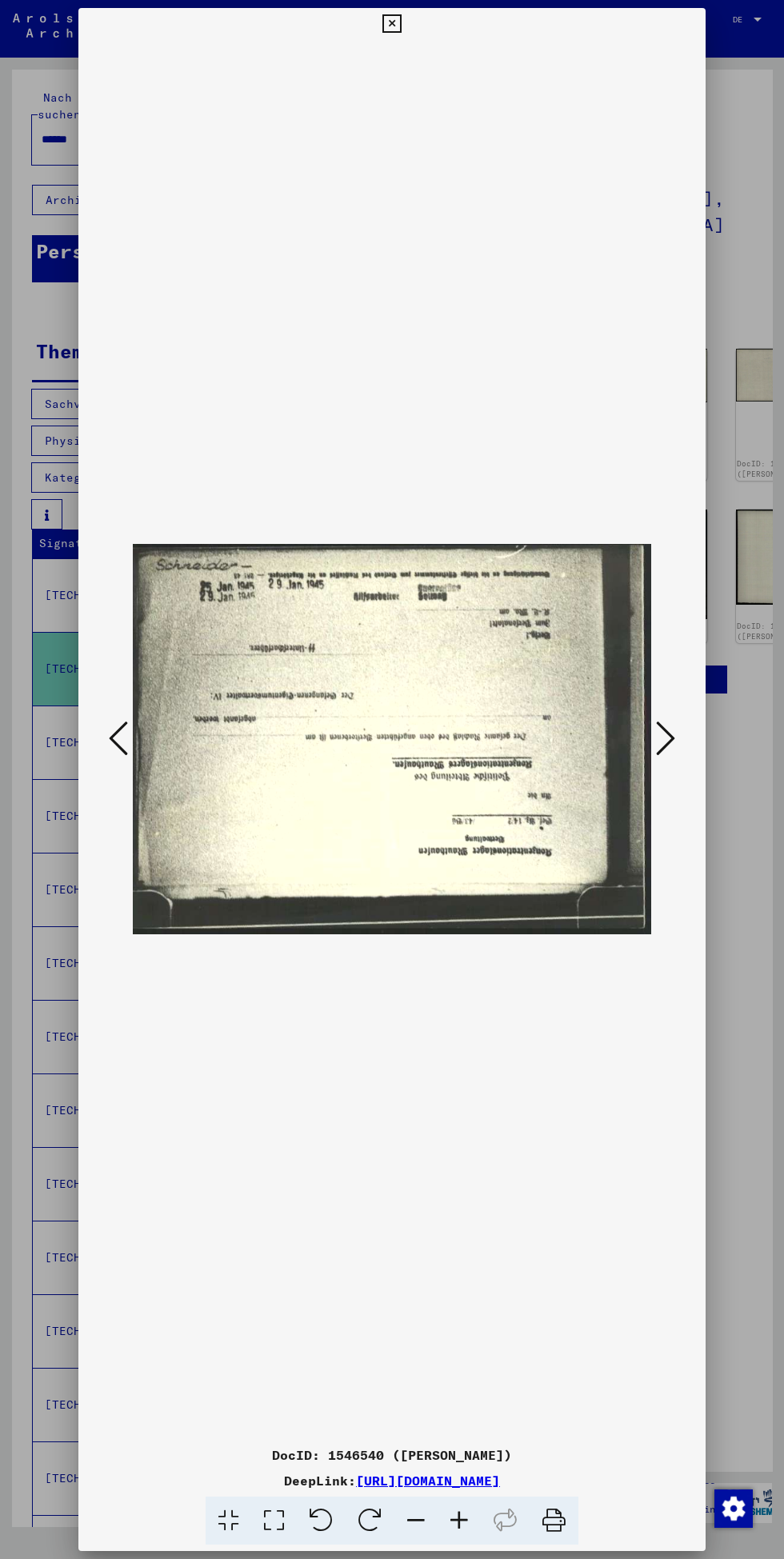
click at [691, 798] on div at bounding box center [392, 739] width 627 height 1399
click at [663, 758] on icon at bounding box center [665, 739] width 19 height 38
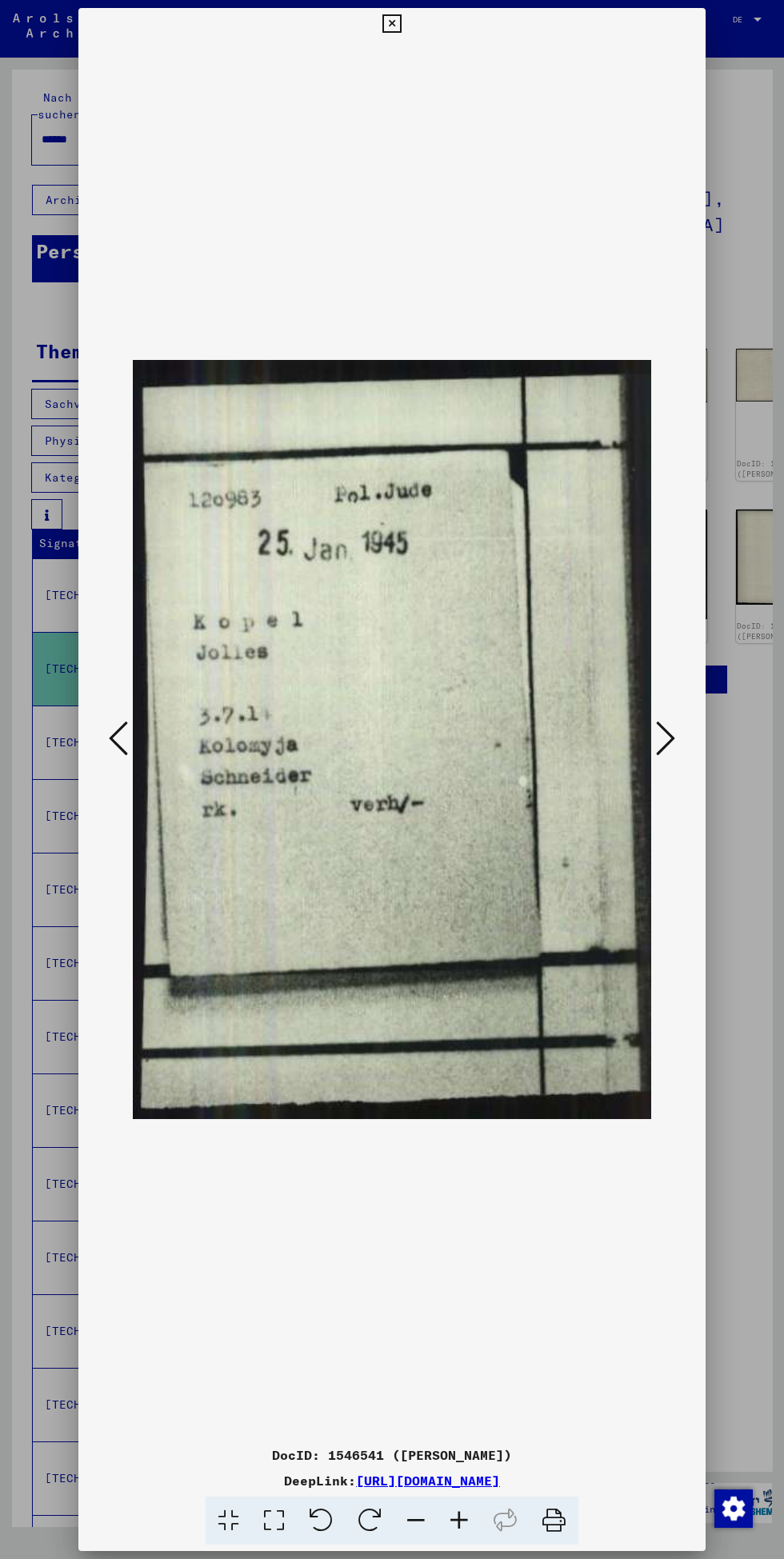
click at [691, 799] on div at bounding box center [392, 739] width 627 height 1399
click at [672, 758] on icon at bounding box center [665, 739] width 19 height 38
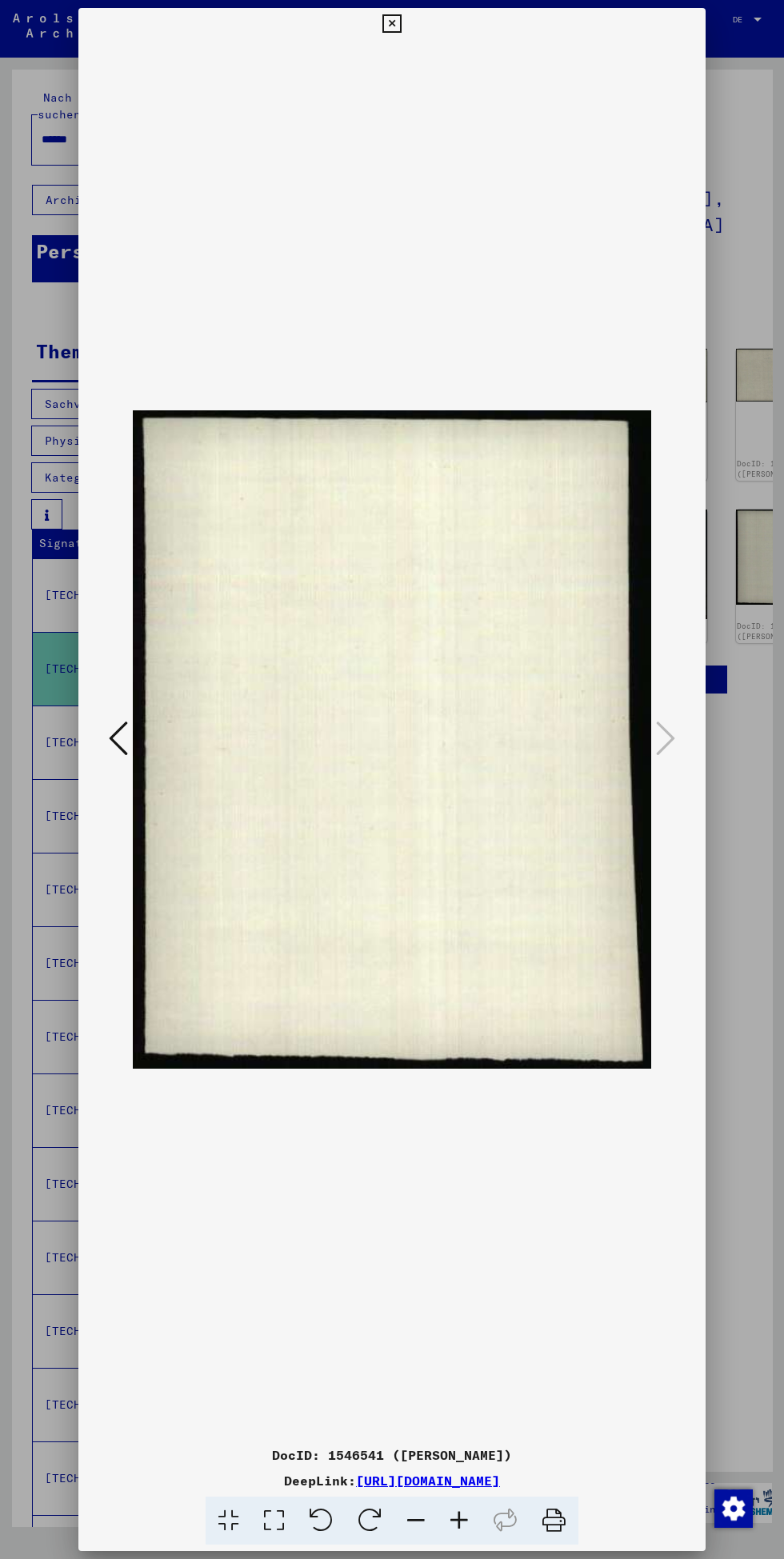
click at [755, 1016] on div at bounding box center [392, 779] width 784 height 1559
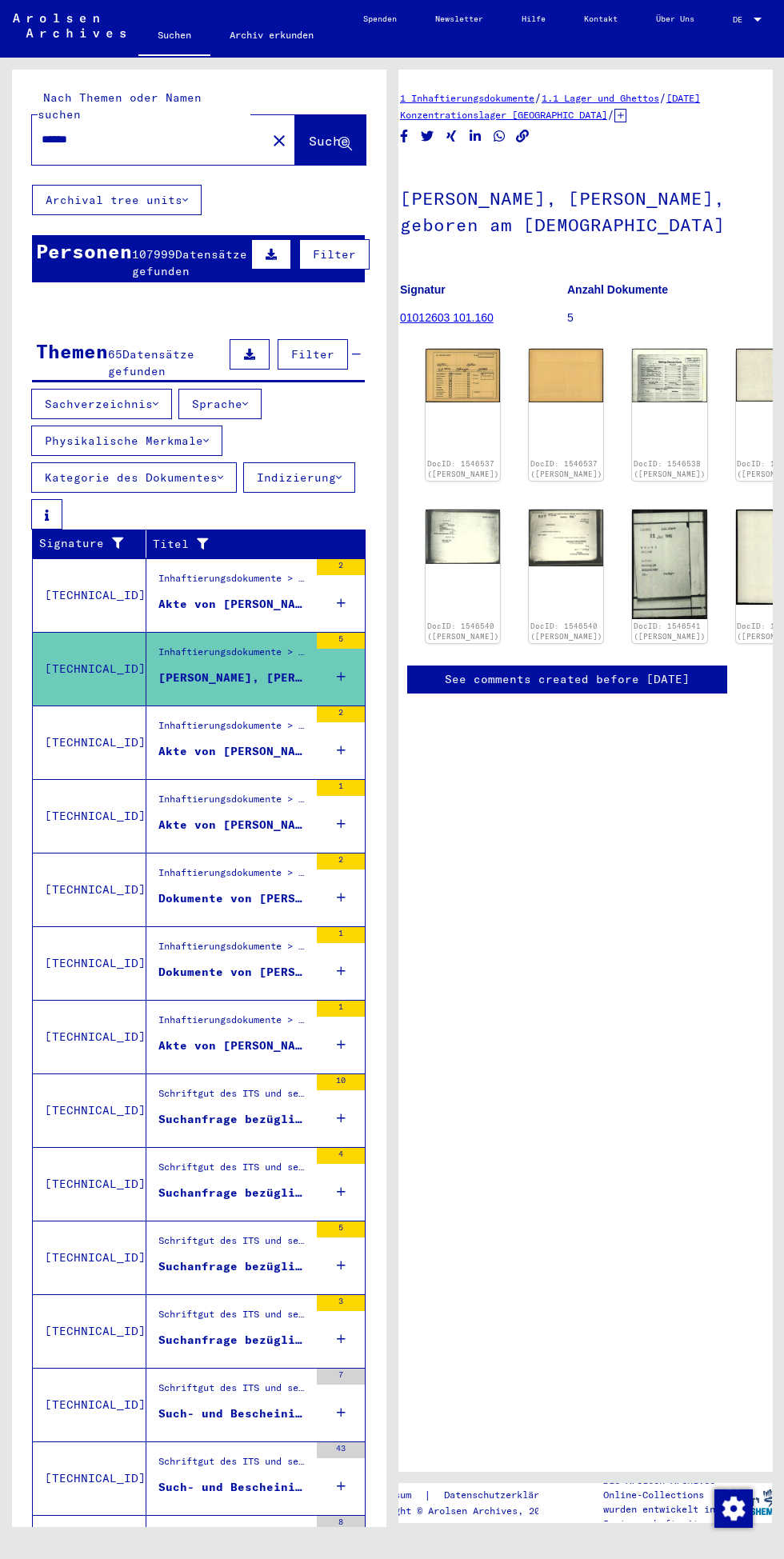
click at [198, 753] on div "Akte von [PERSON_NAME], geboren am [DEMOGRAPHIC_DATA], geboren in [GEOGRAPHIC_D…" at bounding box center [234, 752] width 151 height 17
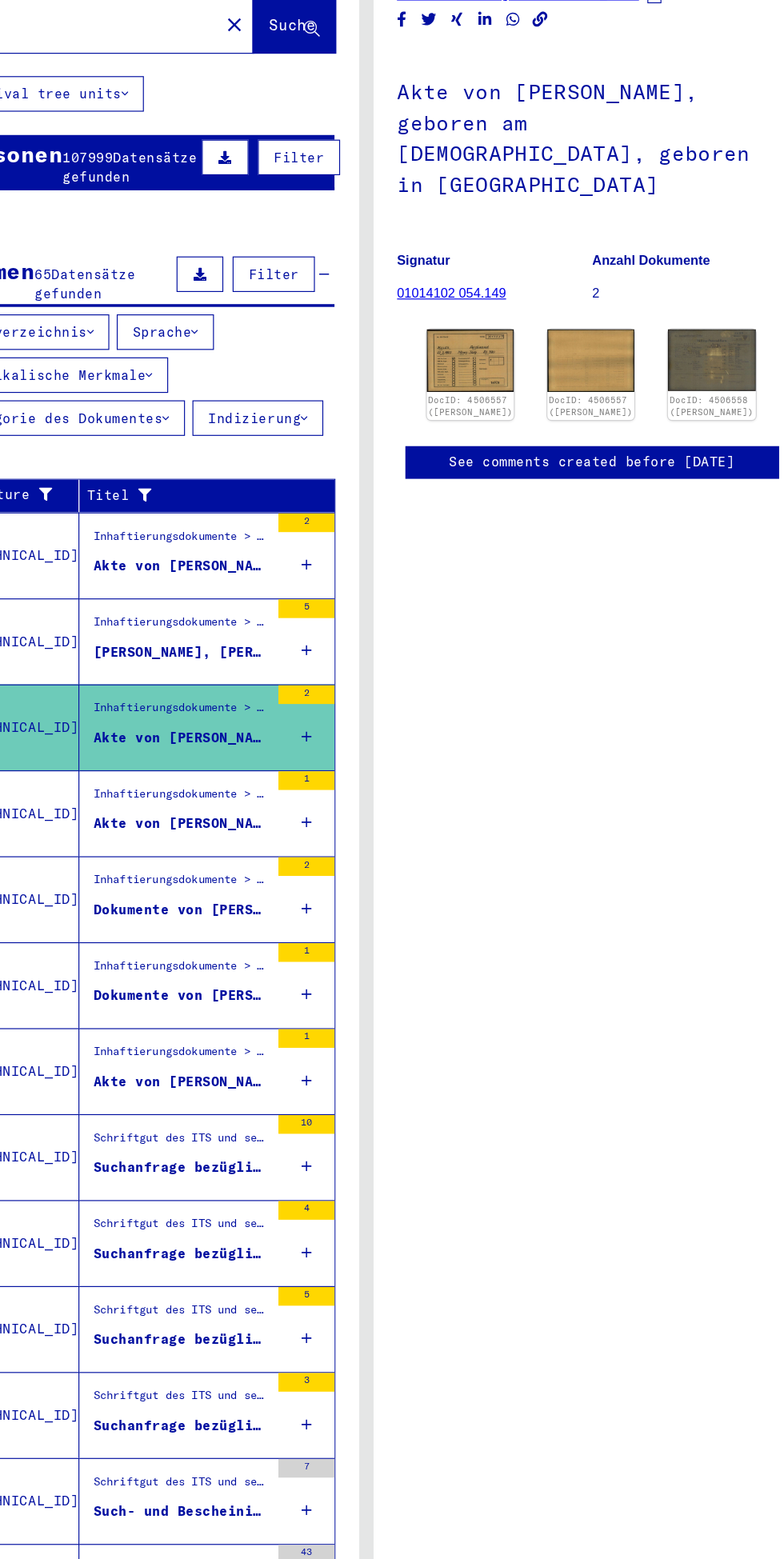
click at [224, 825] on div "Akte von [PERSON_NAME], geboren am [DEMOGRAPHIC_DATA]" at bounding box center [234, 825] width 151 height 17
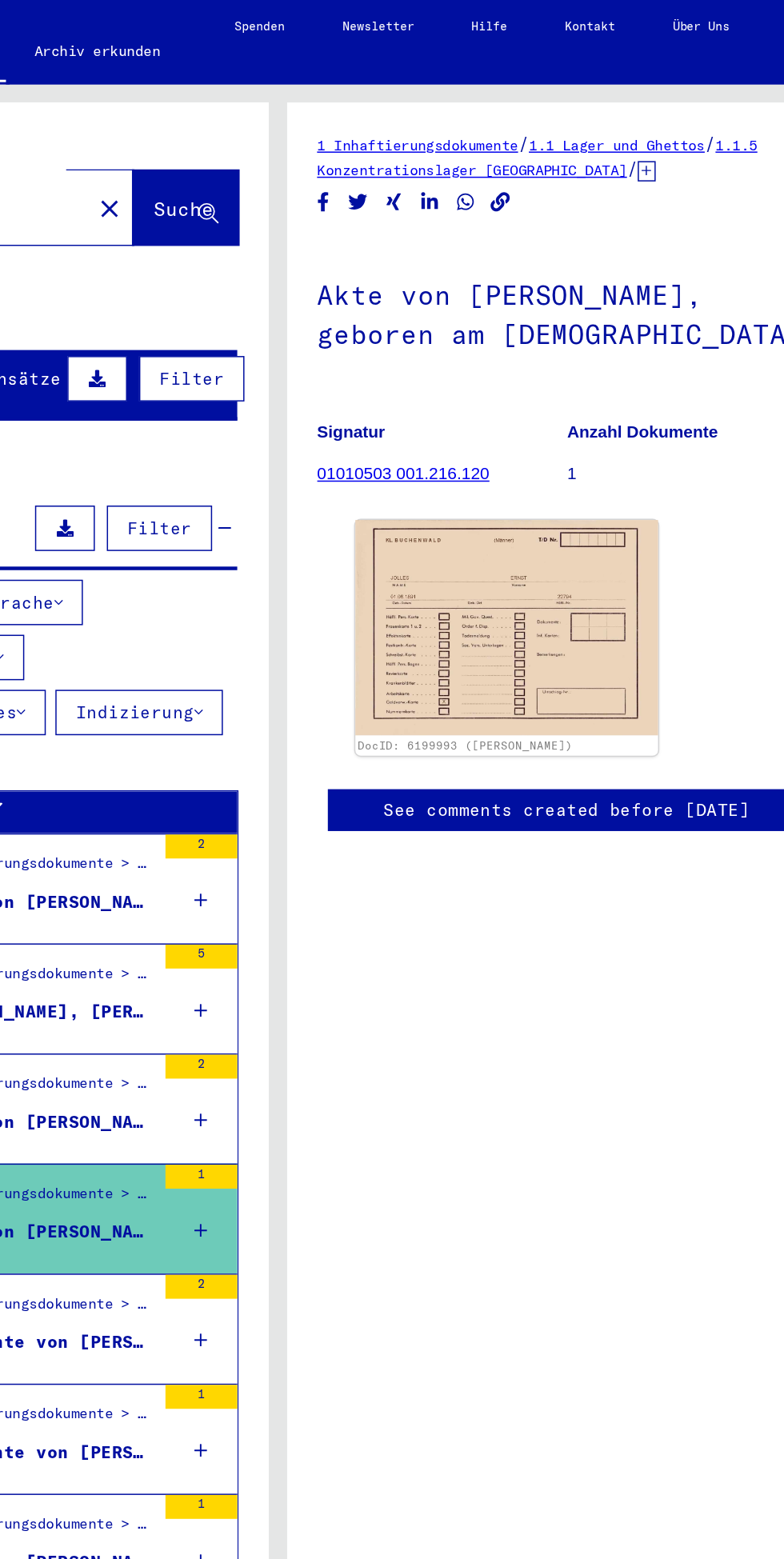
scroll to position [88, 0]
click at [259, 891] on div "Dokumente von [PERSON_NAME], geboren am [DEMOGRAPHIC_DATA]" at bounding box center [234, 899] width 151 height 17
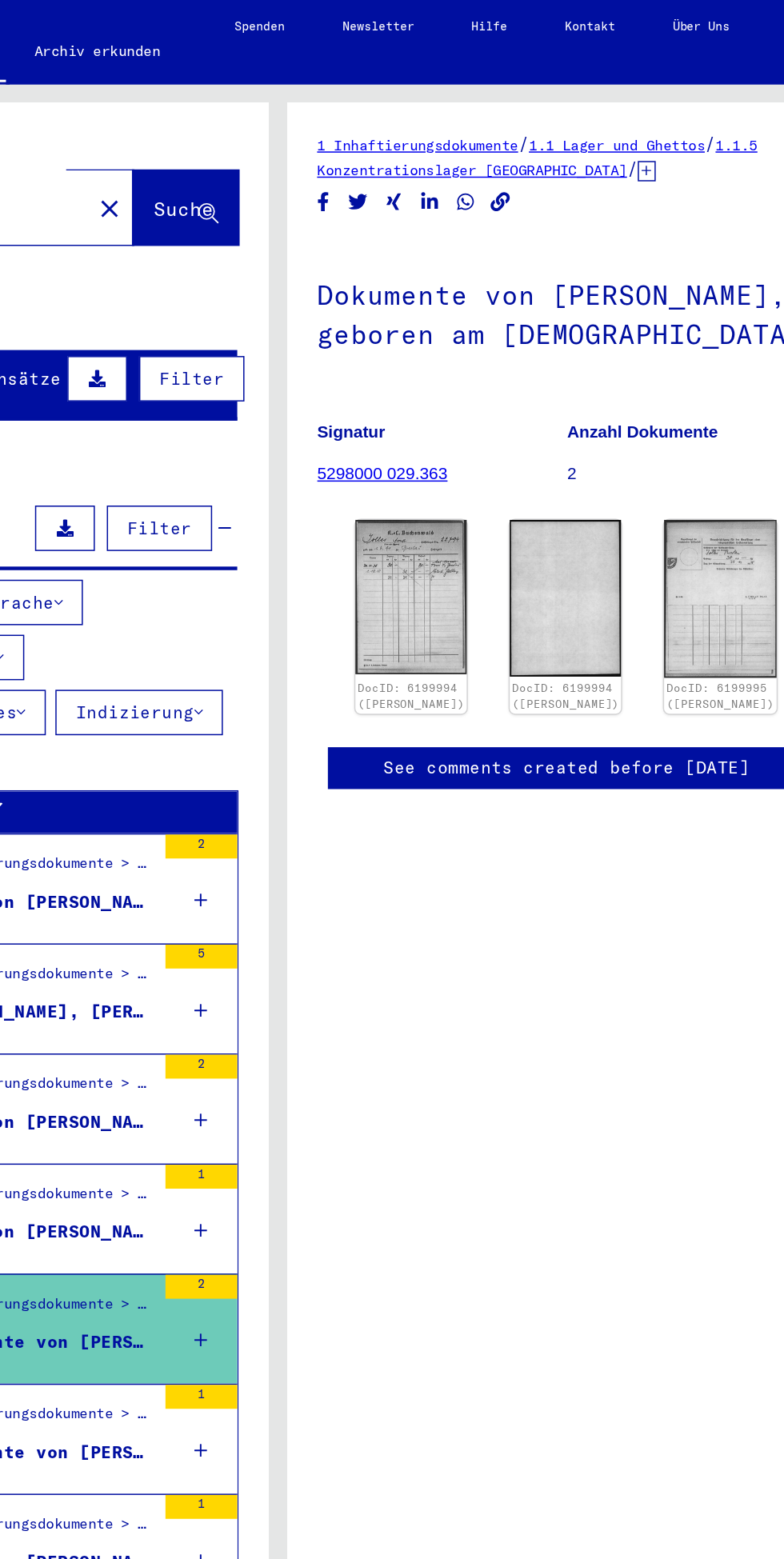
click at [467, 349] on img at bounding box center [481, 400] width 74 height 103
